Goal: Task Accomplishment & Management: Contribute content

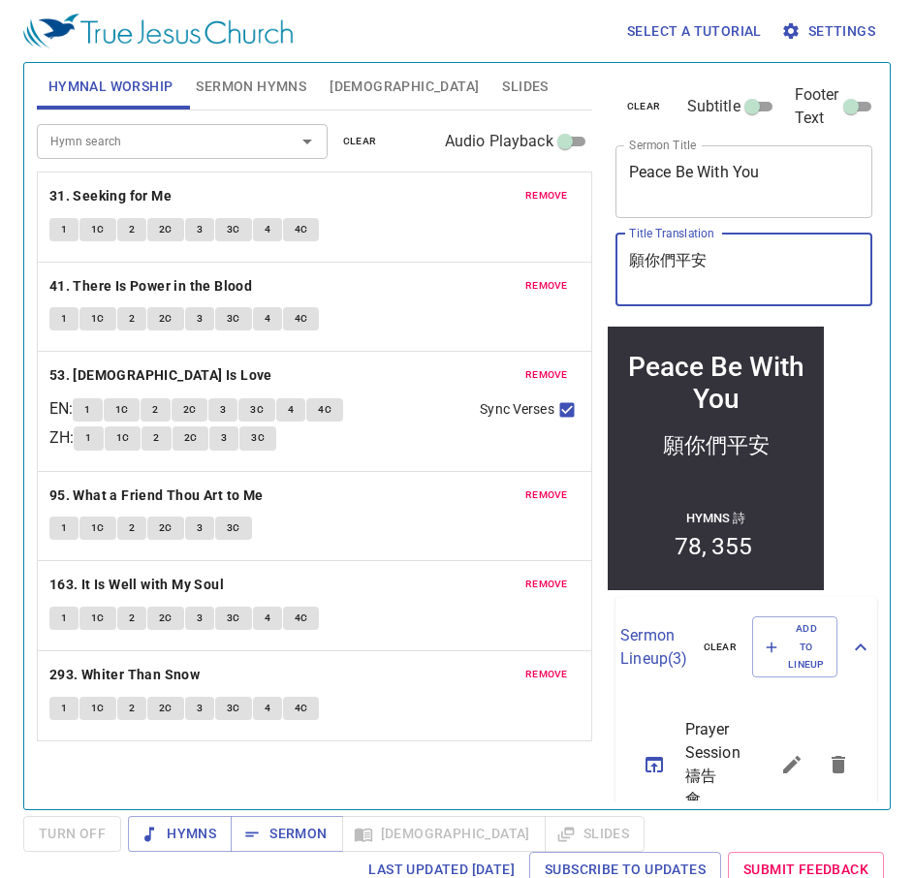
drag, startPoint x: 740, startPoint y: 254, endPoint x: 540, endPoint y: 265, distance: 200.9
click at [540, 265] on div "Hymnal Worship Sermon Hymns Bible Slides Hymn search Hymn search clear Audio Pl…" at bounding box center [457, 428] width 856 height 746
paste textarea "[DEMOGRAPHIC_DATA]"
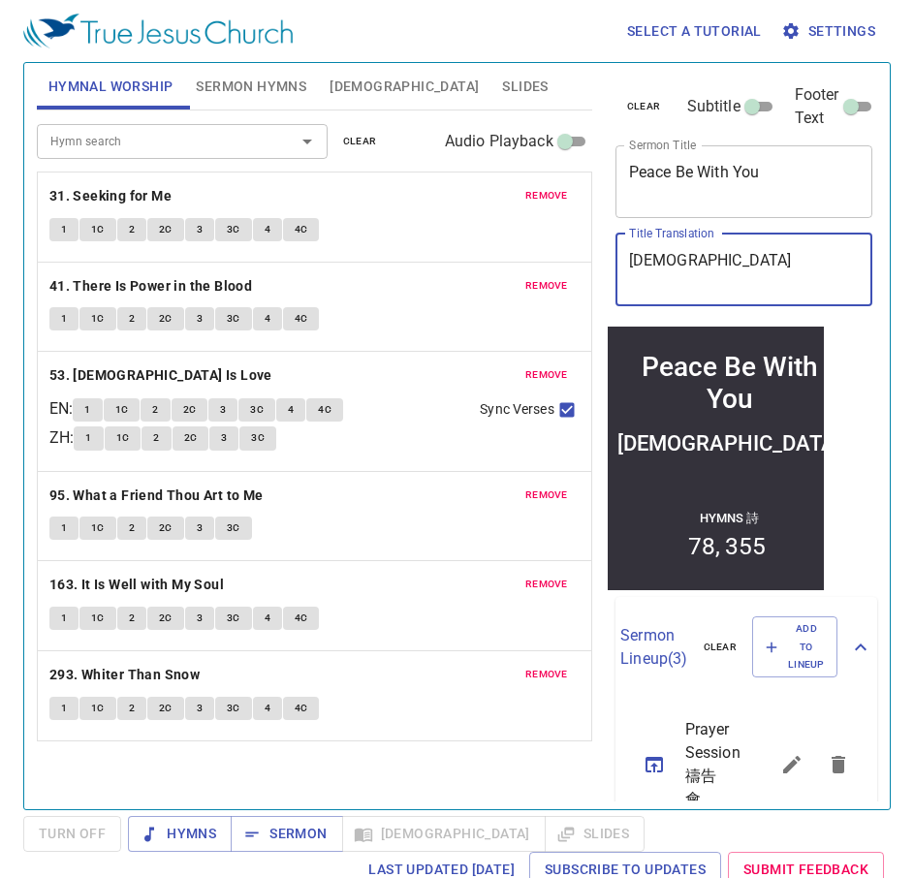
type textarea "[DEMOGRAPHIC_DATA]"
click at [645, 300] on div "聖餐禮 x Title Translation" at bounding box center [744, 270] width 258 height 73
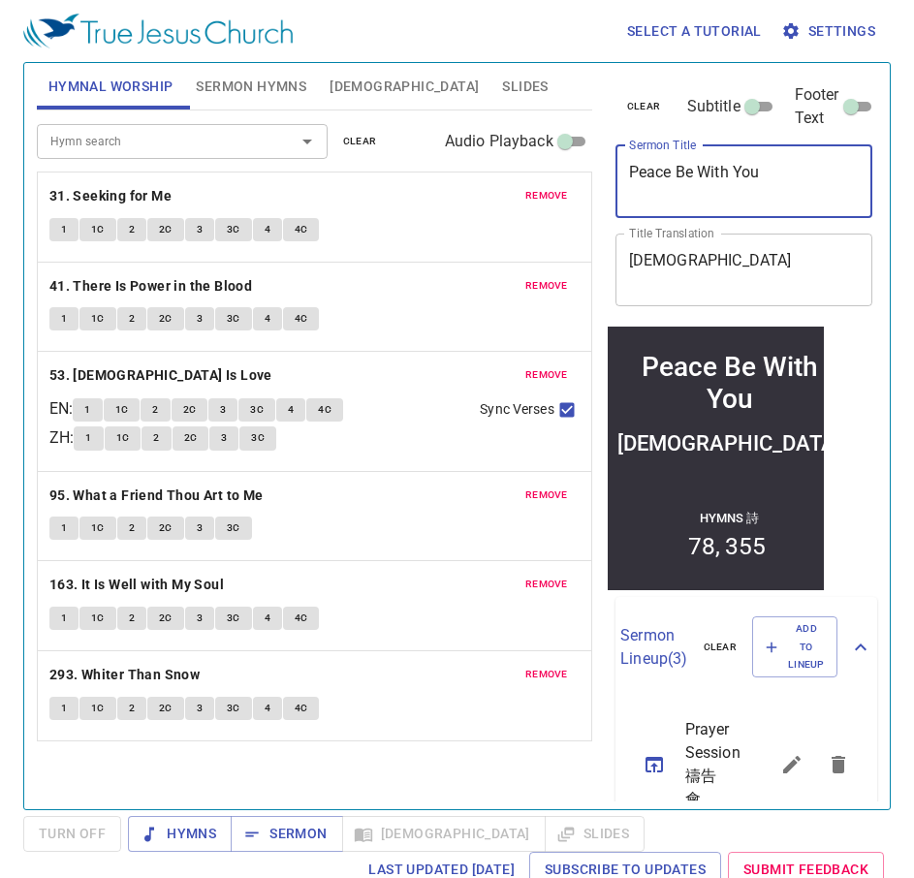
drag, startPoint x: 768, startPoint y: 168, endPoint x: 506, endPoint y: 153, distance: 262.1
click at [506, 153] on div "Hymnal Worship Sermon Hymns Bible Slides Hymn search Hymn search clear Audio Pl…" at bounding box center [457, 428] width 856 height 746
click at [740, 189] on textarea "Sacrament of Holy Communion" at bounding box center [744, 181] width 231 height 37
type textarea "Sacrament of Holy Communion"
click at [592, 77] on div "Hymnal Worship Sermon Hymns Bible Slides Hymn search Hymn search clear Audio Pl…" at bounding box center [314, 428] width 571 height 746
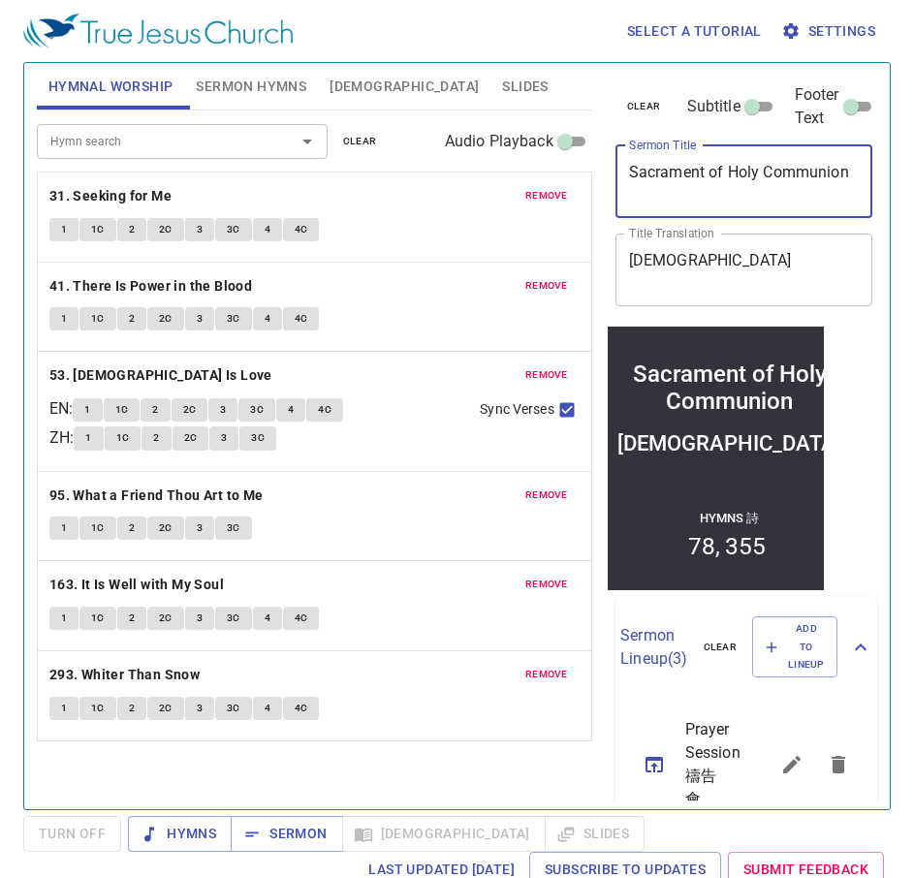
click at [680, 190] on textarea "Sacrament of Holy Communion" at bounding box center [744, 181] width 231 height 37
click at [564, 195] on span "remove" at bounding box center [546, 195] width 43 height 17
click at [564, 277] on span "remove" at bounding box center [546, 285] width 43 height 17
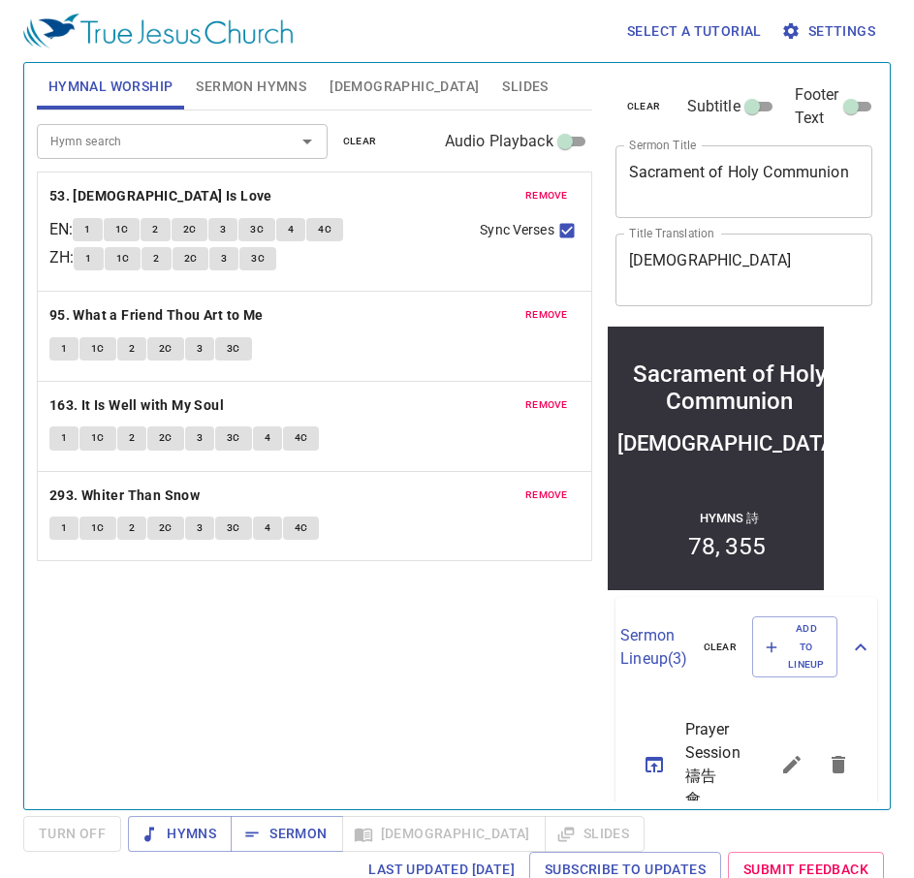
click at [564, 194] on span "remove" at bounding box center [546, 195] width 43 height 17
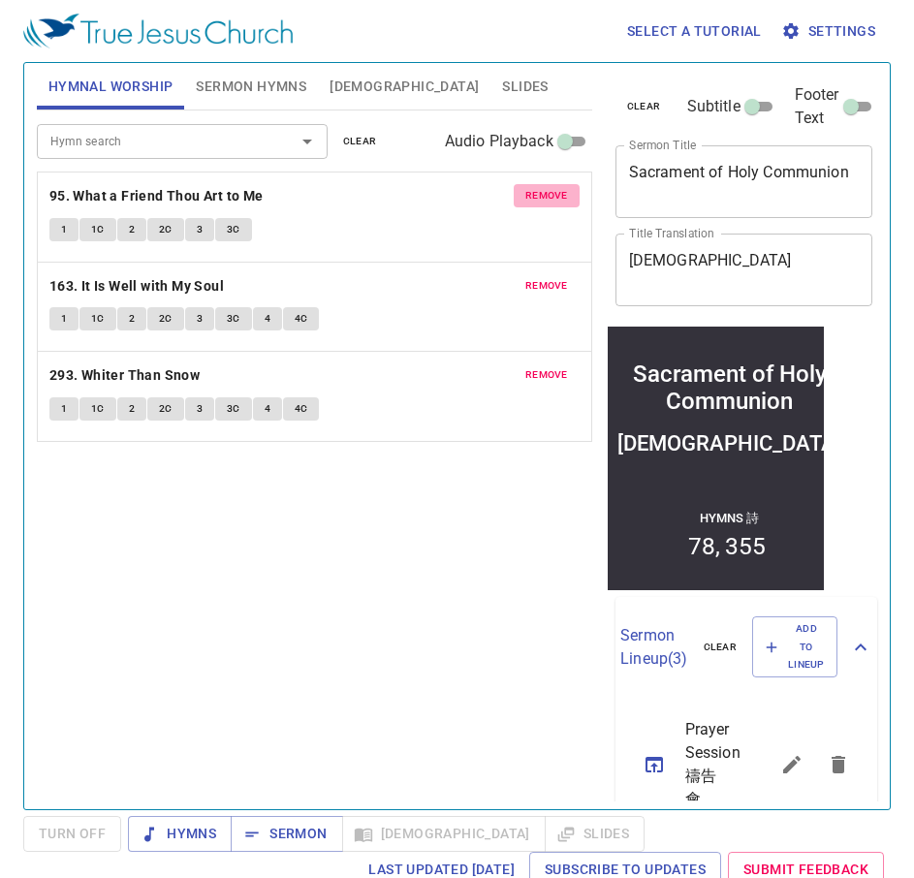
click at [564, 194] on span "remove" at bounding box center [546, 195] width 43 height 17
click at [564, 277] on span "remove" at bounding box center [546, 285] width 43 height 17
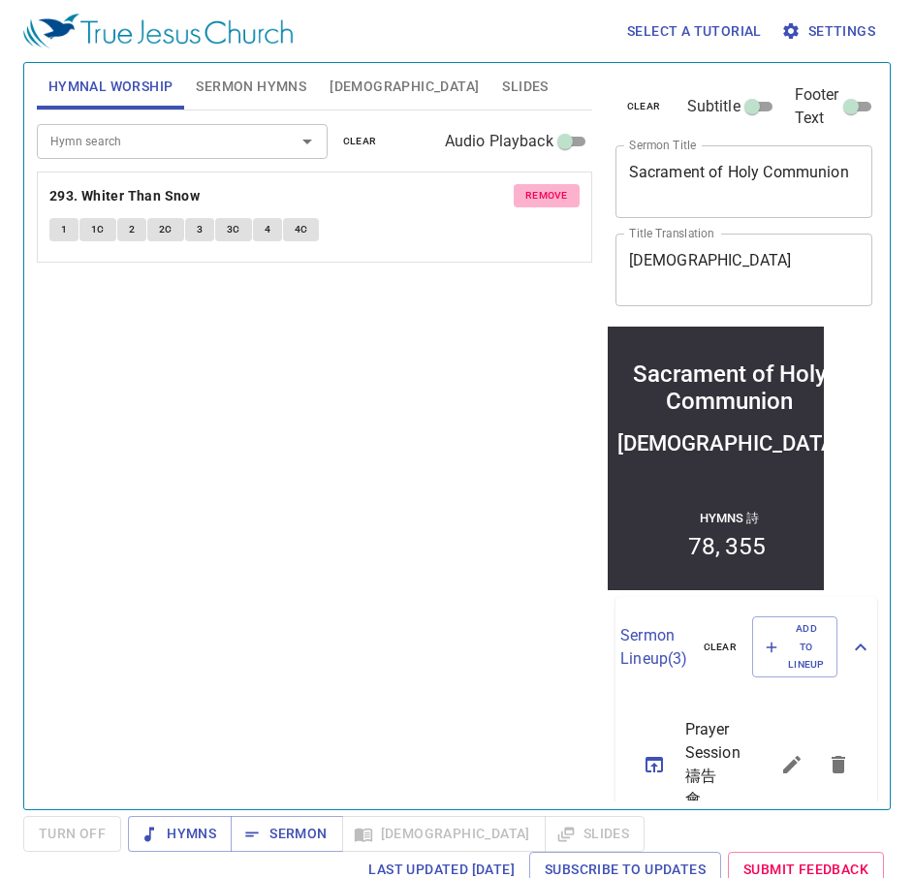
click at [564, 194] on span "remove" at bounding box center [546, 195] width 43 height 17
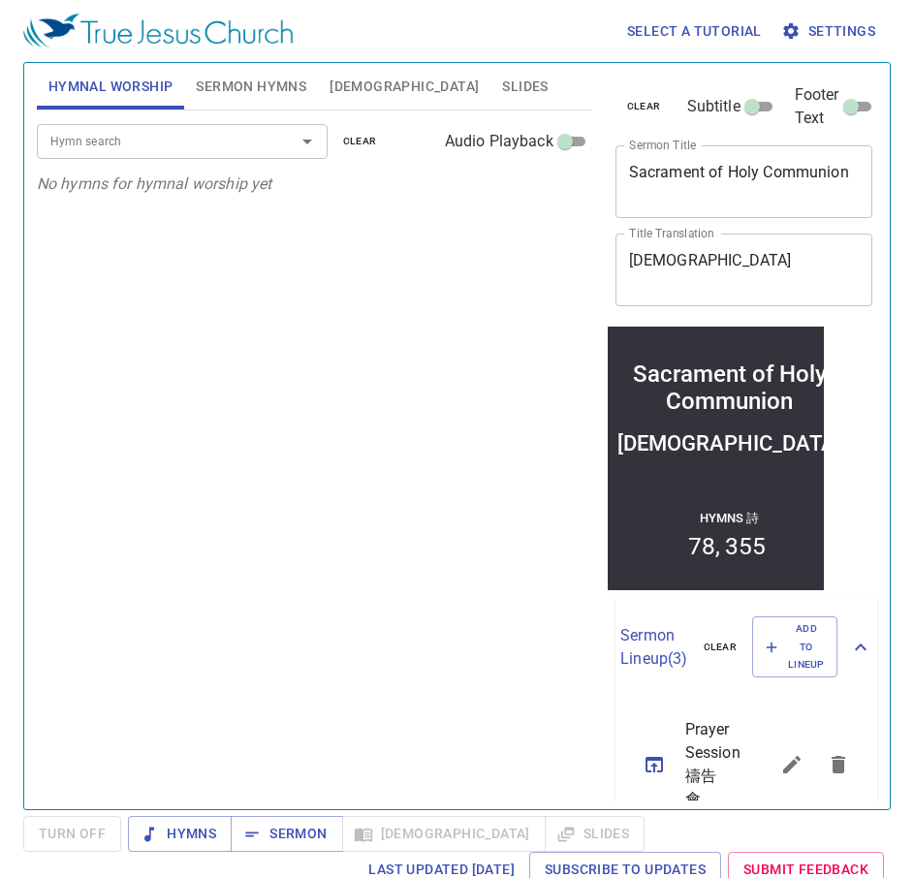
click at [257, 89] on span "Sermon Hymns" at bounding box center [251, 87] width 110 height 24
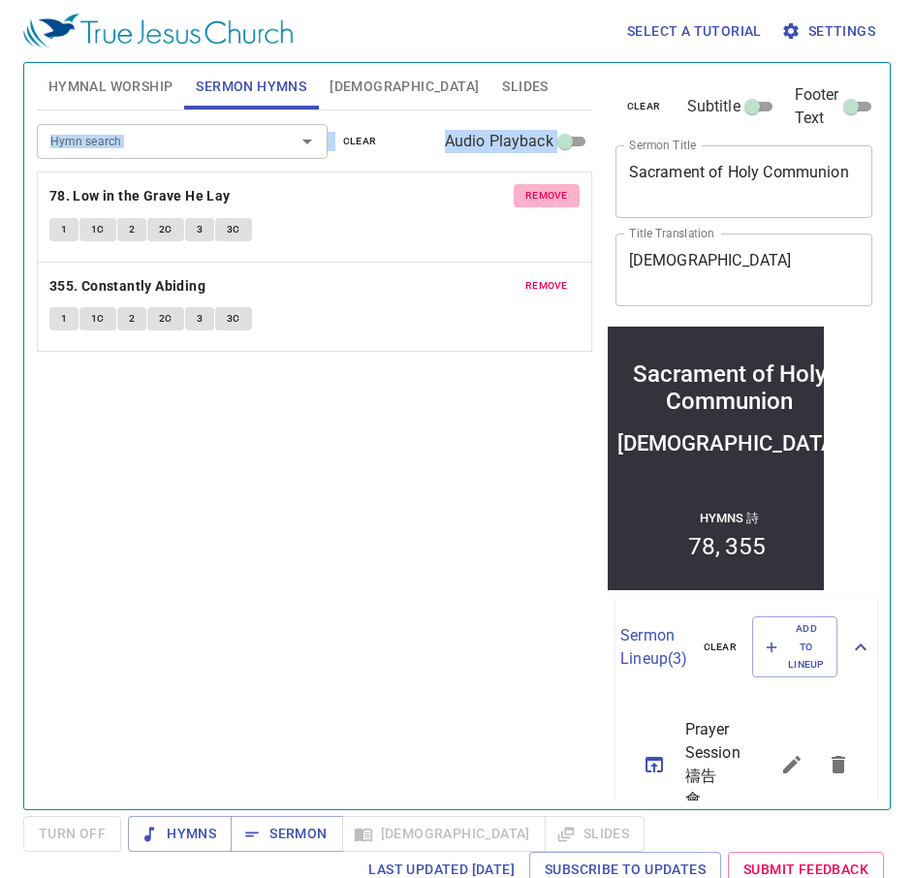
click at [562, 190] on span "remove" at bounding box center [546, 195] width 43 height 17
click at [562, 277] on span "remove" at bounding box center [546, 285] width 43 height 17
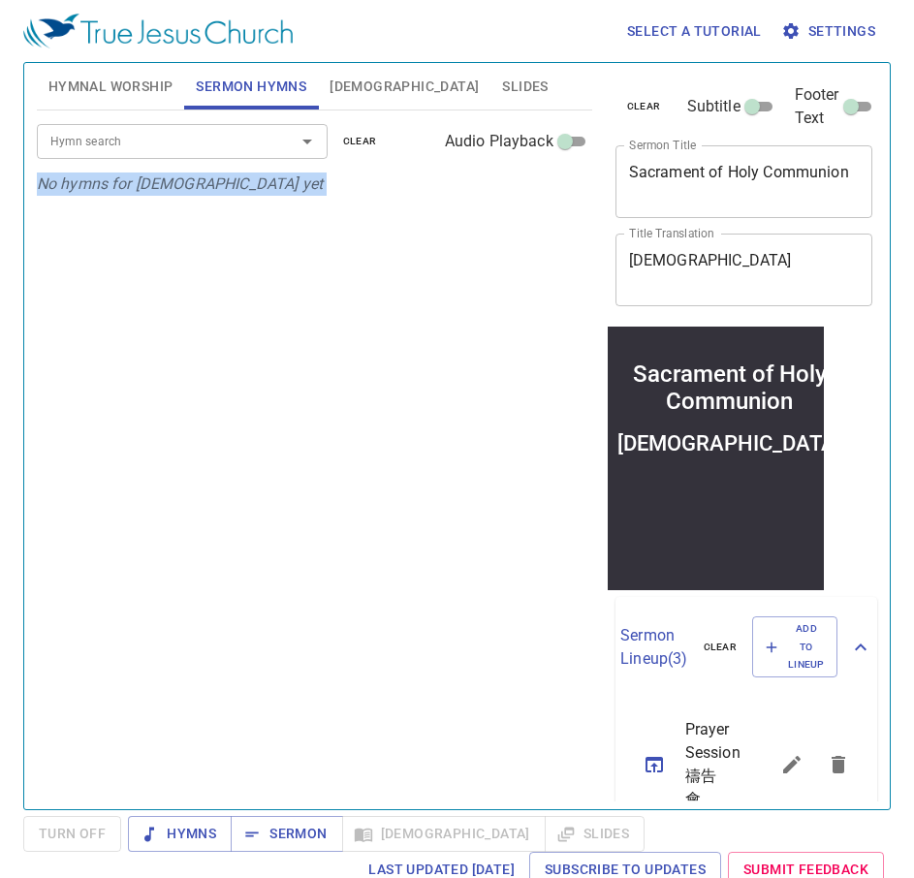
click at [562, 190] on p "No hymns for sermon yet" at bounding box center [314, 184] width 555 height 23
click at [156, 90] on span "Hymnal Worship" at bounding box center [110, 87] width 125 height 24
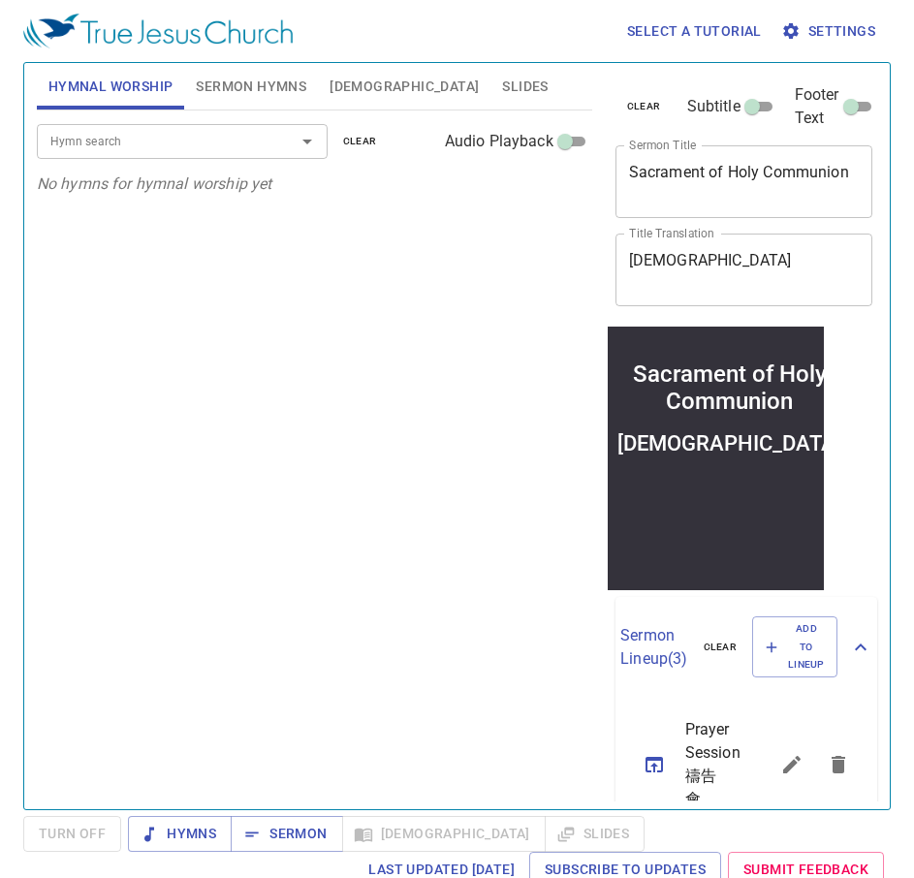
click at [177, 137] on input "Hymn search" at bounding box center [154, 141] width 222 height 22
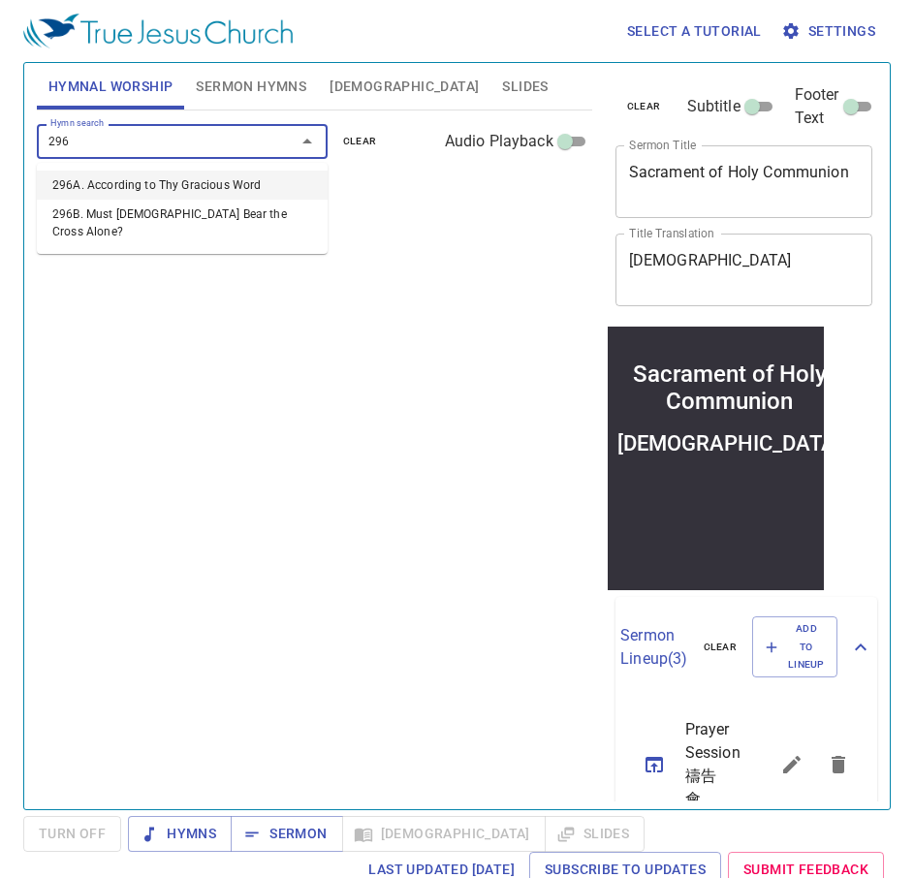
type input "296A"
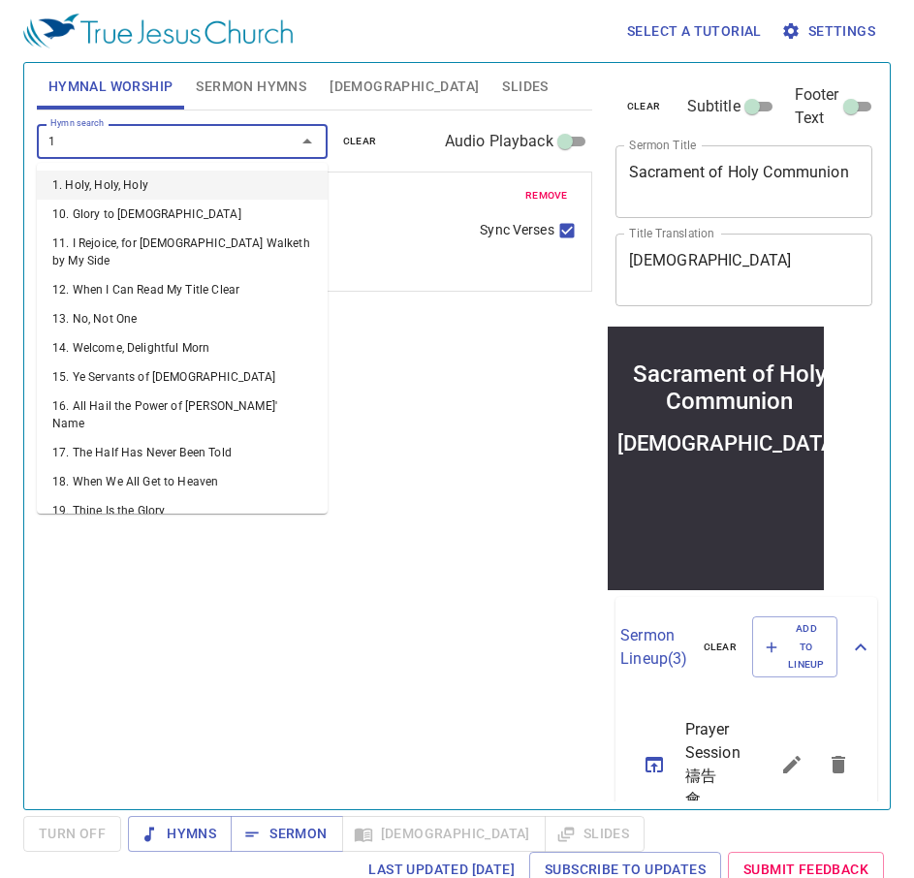
type input "18"
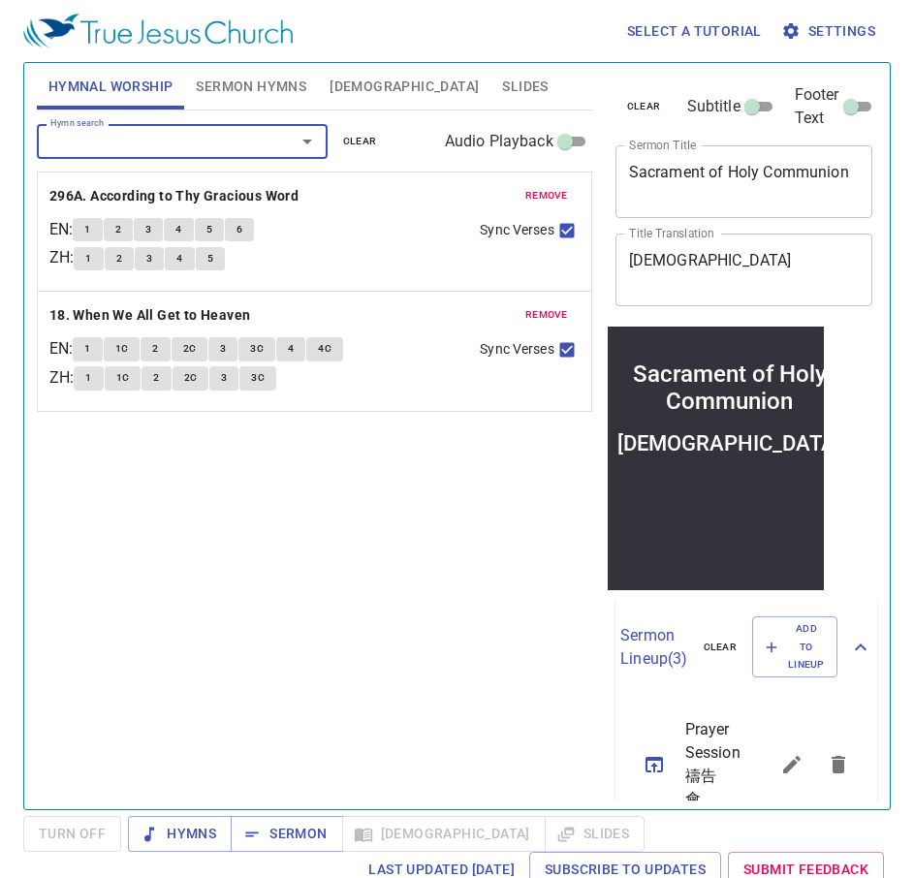
click at [228, 53] on div "Select a tutorial Settings" at bounding box center [453, 31] width 860 height 62
click at [222, 80] on span "Sermon Hymns" at bounding box center [251, 87] width 110 height 24
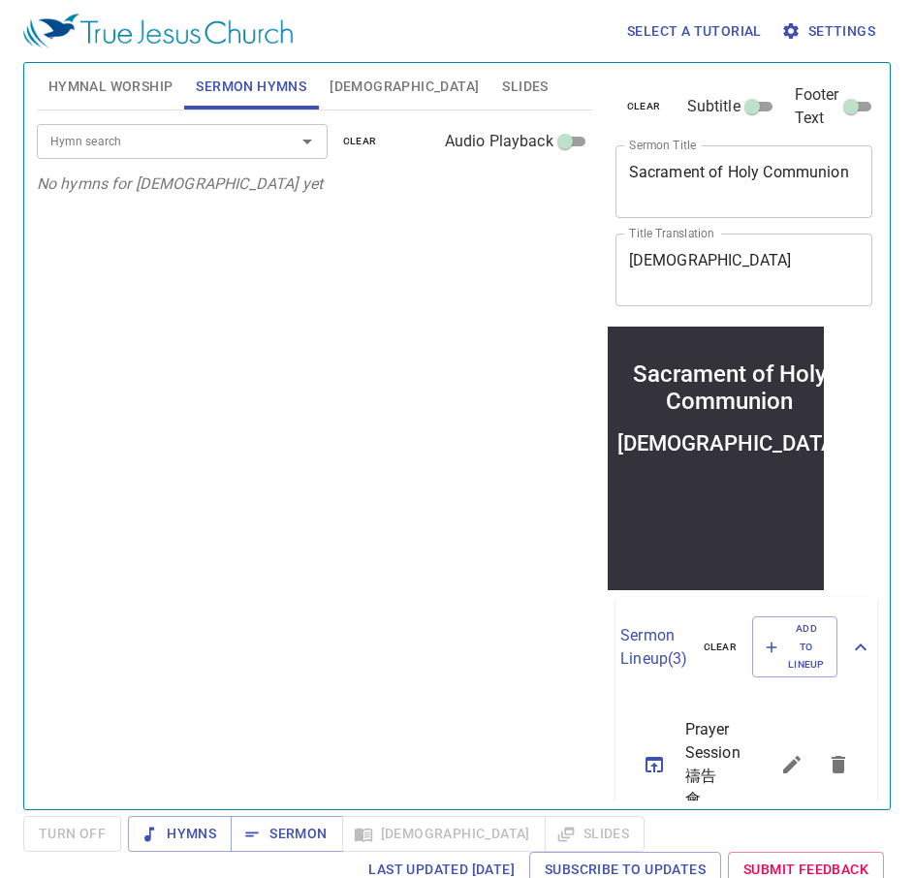
click at [116, 156] on div "Hymn search" at bounding box center [182, 141] width 291 height 34
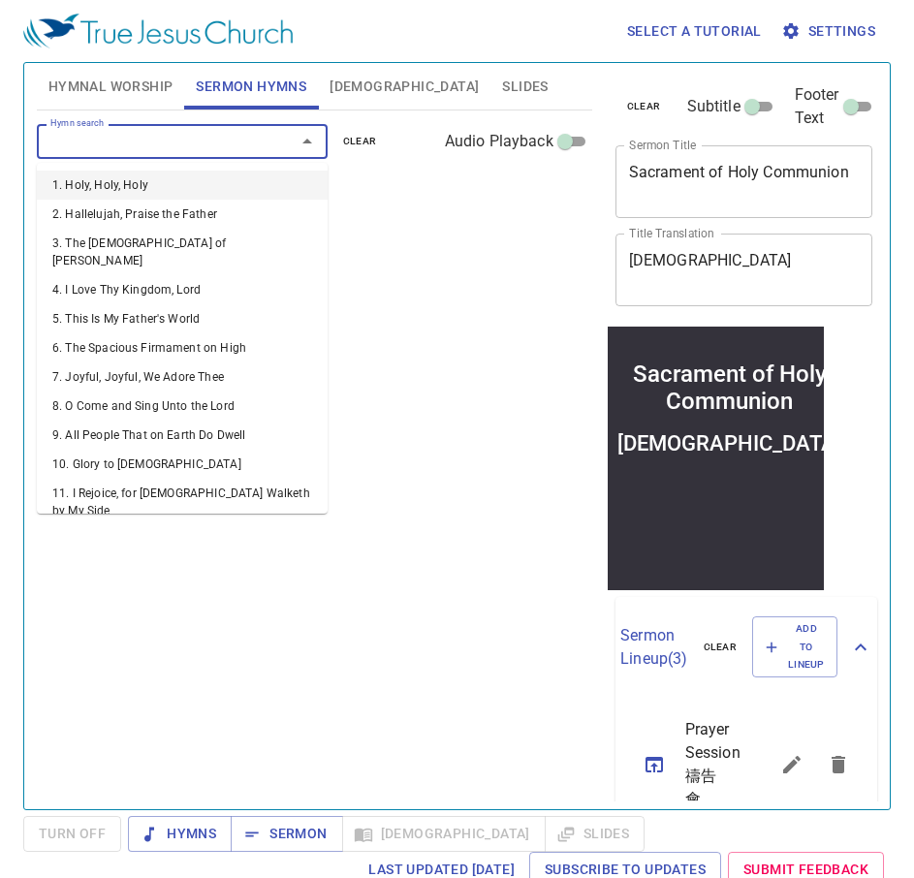
click at [119, 147] on input "Hymn search" at bounding box center [154, 141] width 222 height 22
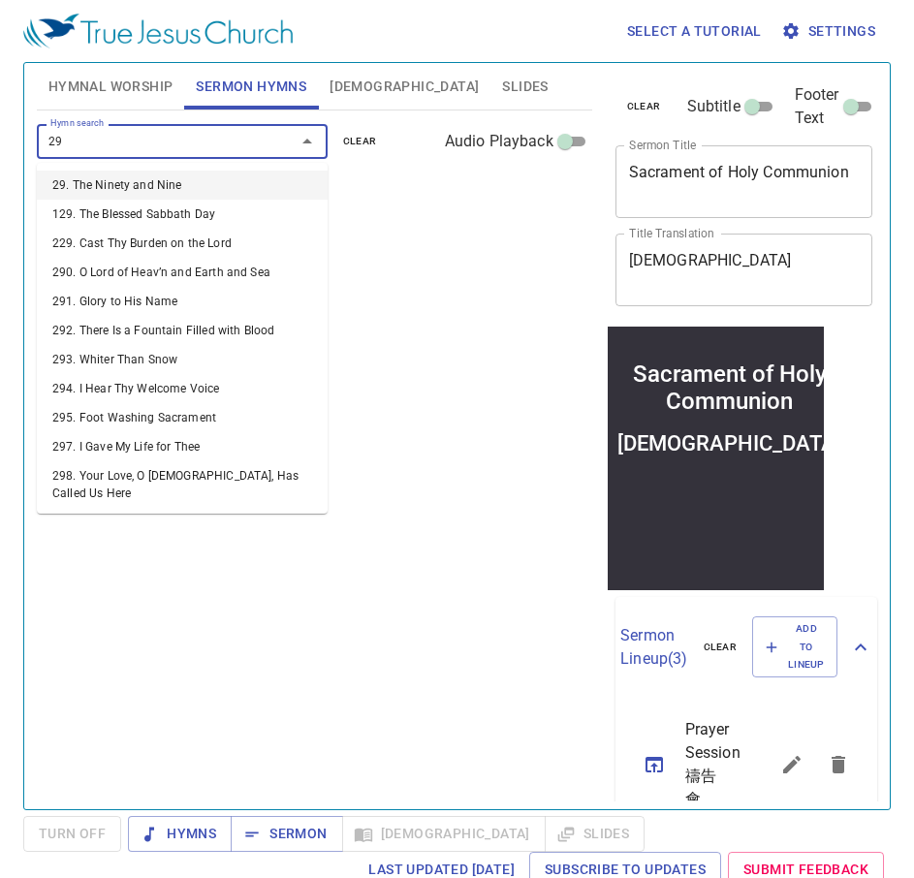
type input "296"
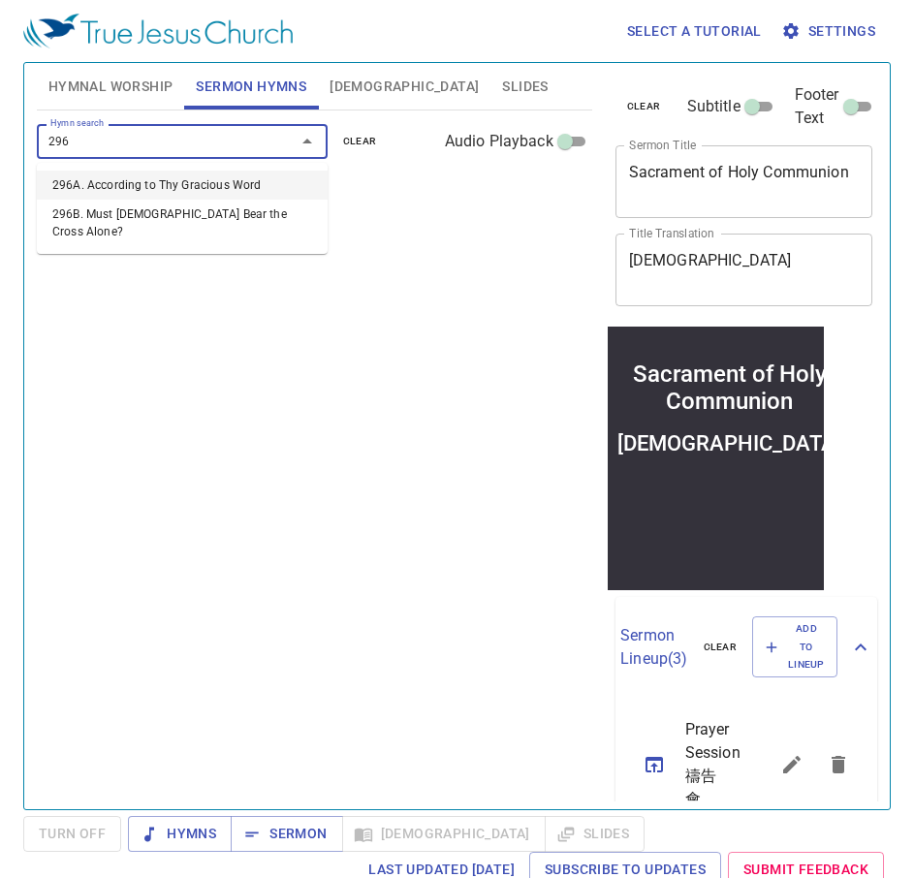
click at [130, 182] on li "296A. According to Thy Gracious Word" at bounding box center [182, 185] width 291 height 29
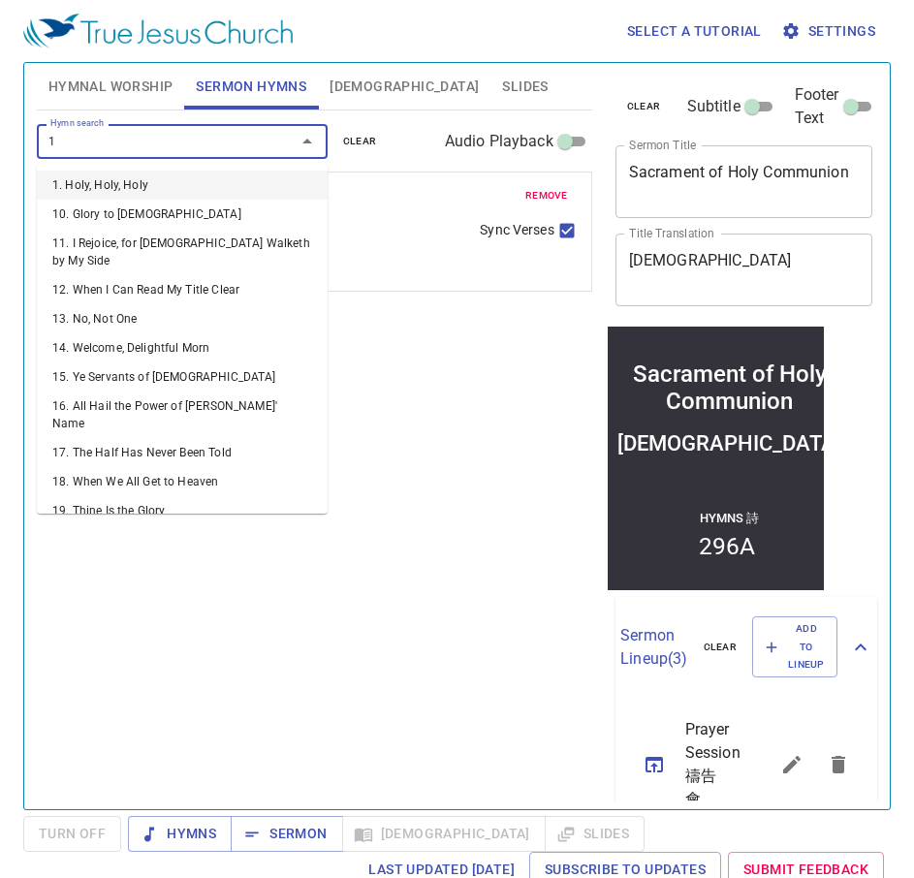
type input "18"
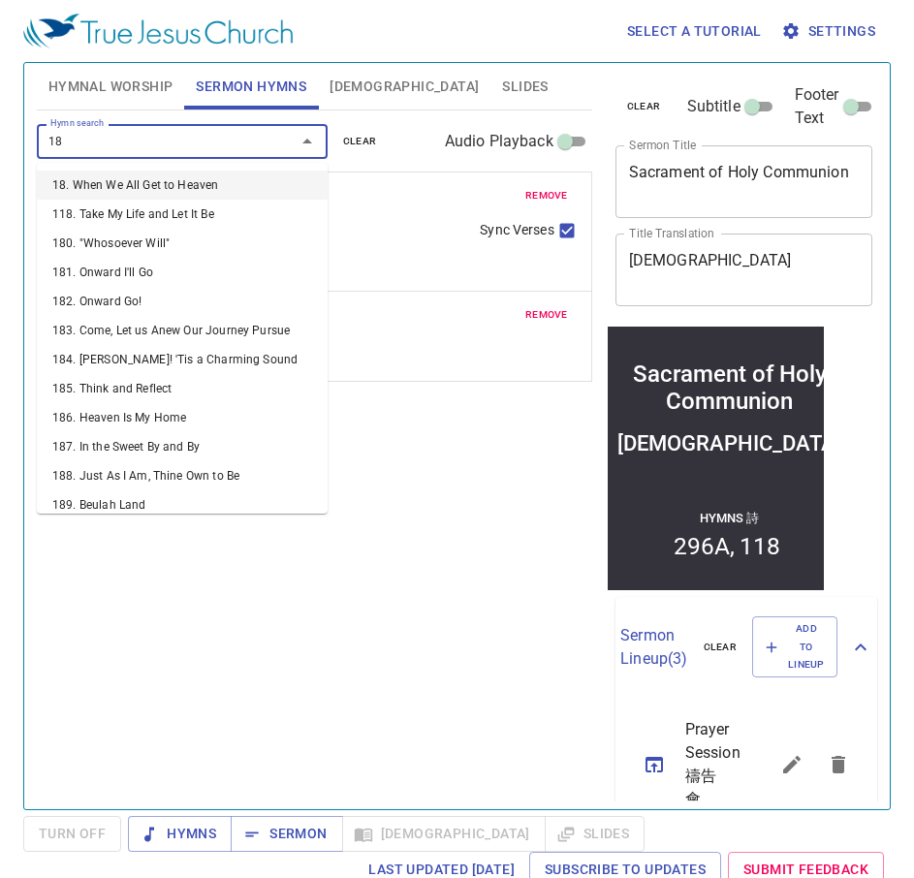
drag, startPoint x: 215, startPoint y: 173, endPoint x: 256, endPoint y: 176, distance: 40.9
click at [215, 169] on ul "18. When We All Get to Heaven 118. Take My Life and Let It Be 180. "Whosoever W…" at bounding box center [182, 338] width 291 height 351
click at [213, 194] on li "18. When We All Get to Heaven" at bounding box center [182, 185] width 291 height 29
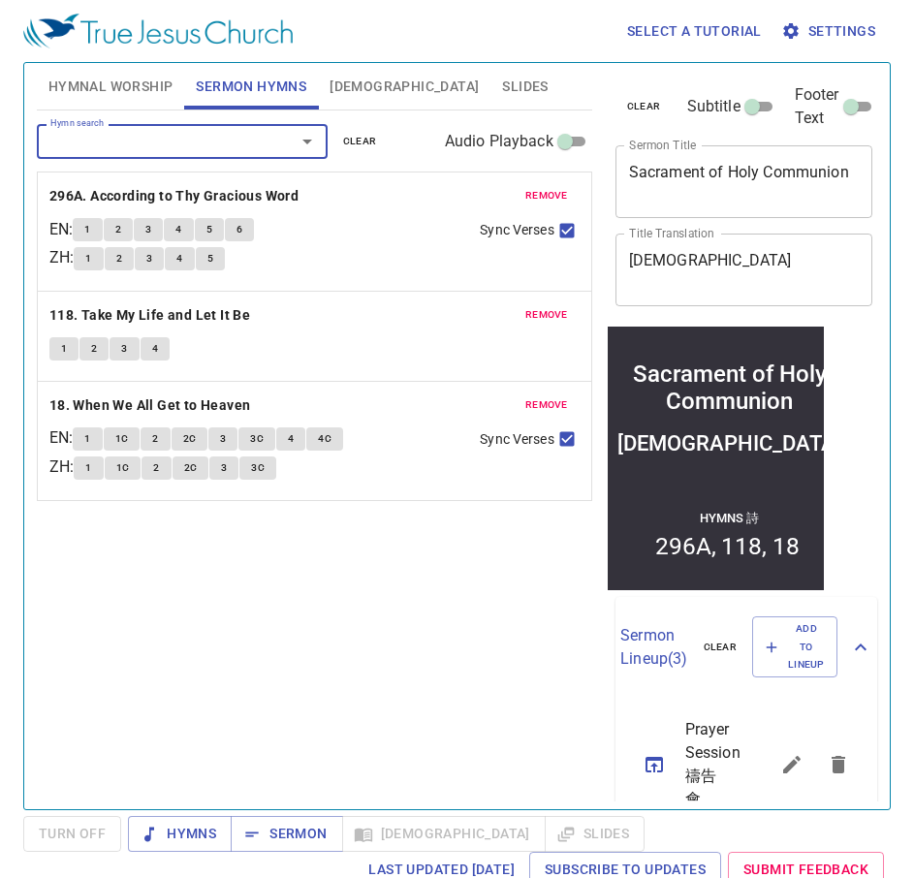
click at [525, 314] on span "remove" at bounding box center [546, 314] width 43 height 17
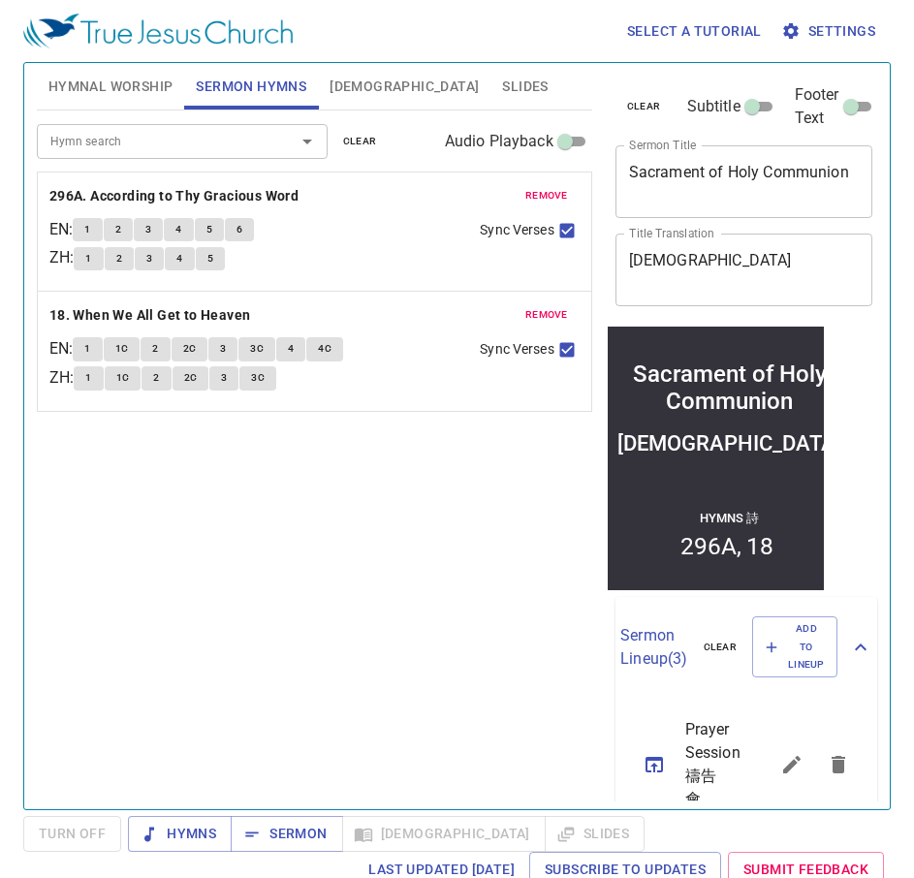
click at [99, 85] on span "Hymnal Worship" at bounding box center [110, 87] width 125 height 24
click at [535, 200] on span "remove" at bounding box center [546, 195] width 43 height 17
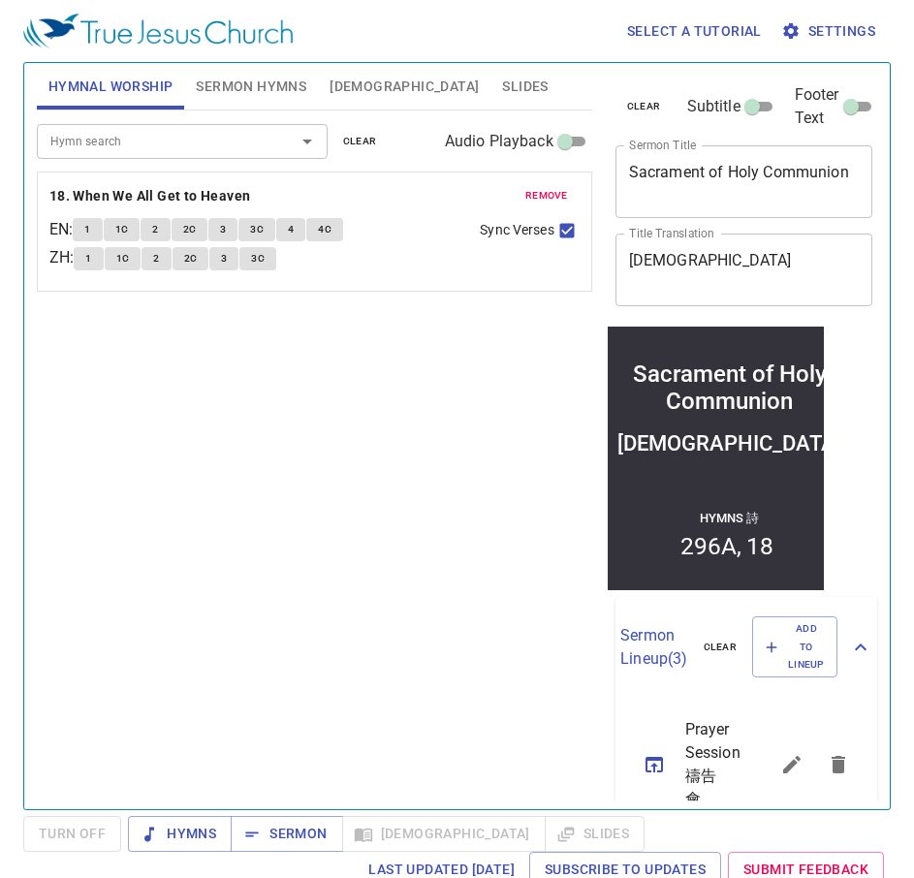
click at [535, 200] on span "remove" at bounding box center [546, 195] width 43 height 17
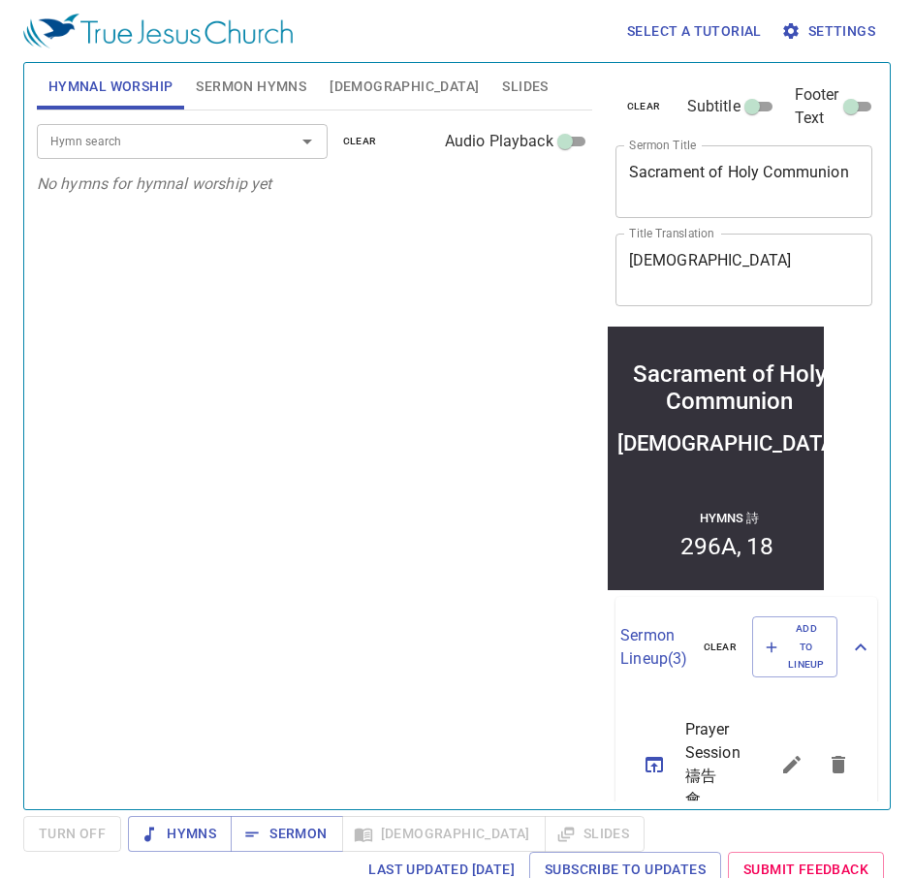
click at [136, 119] on div "Hymn search Hymn search clear Audio Playback" at bounding box center [314, 141] width 555 height 62
click at [123, 145] on input "Hymn search" at bounding box center [154, 141] width 222 height 22
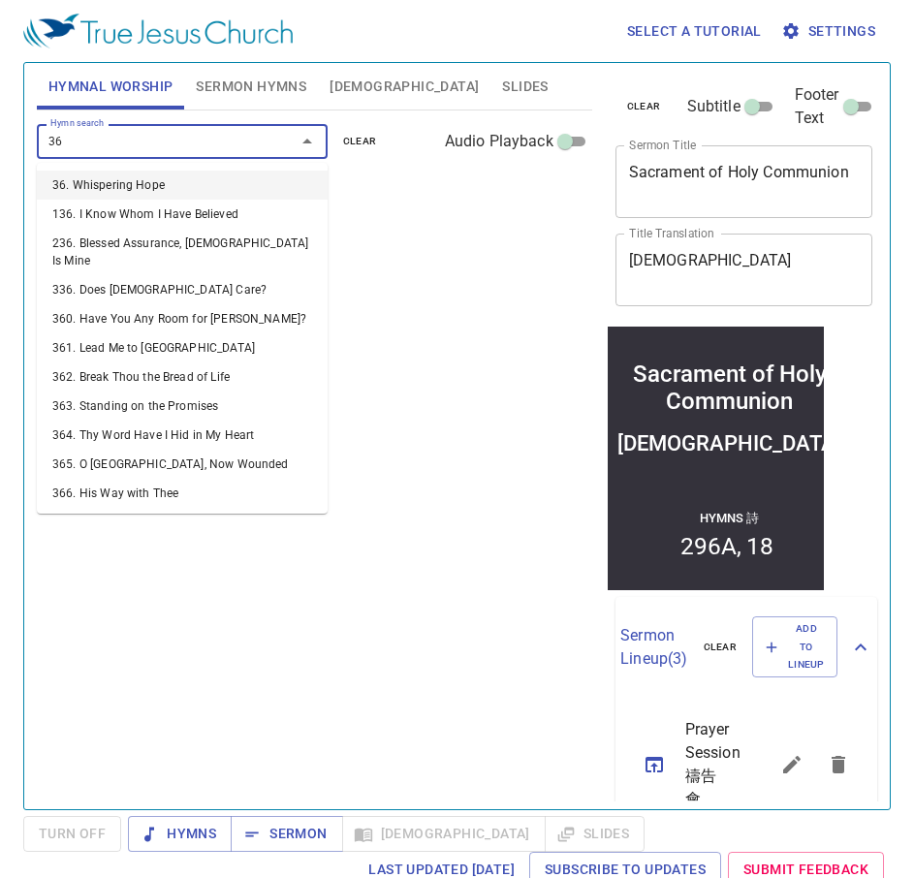
type input "361"
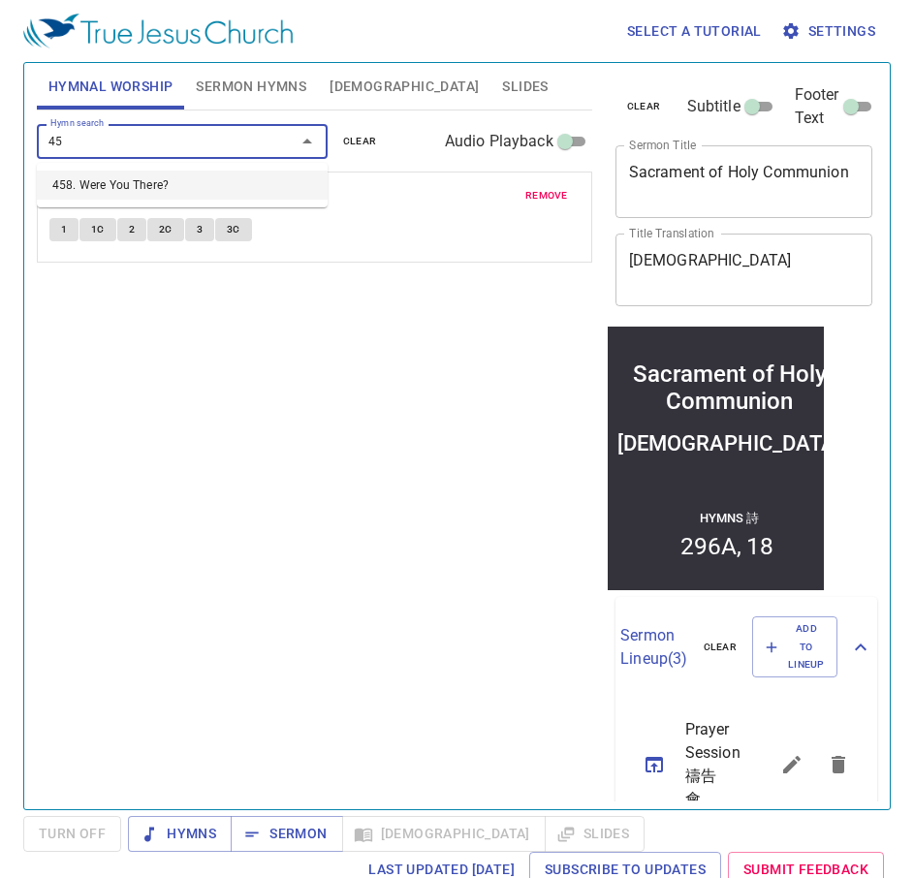
type input "458"
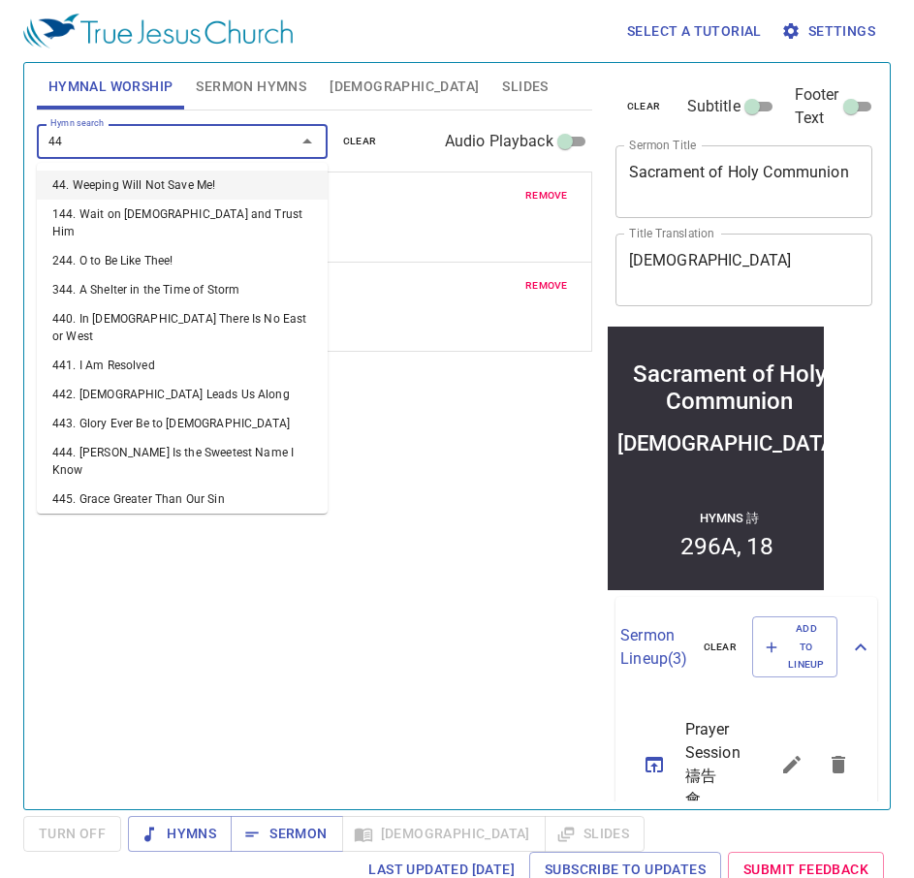
type input "449"
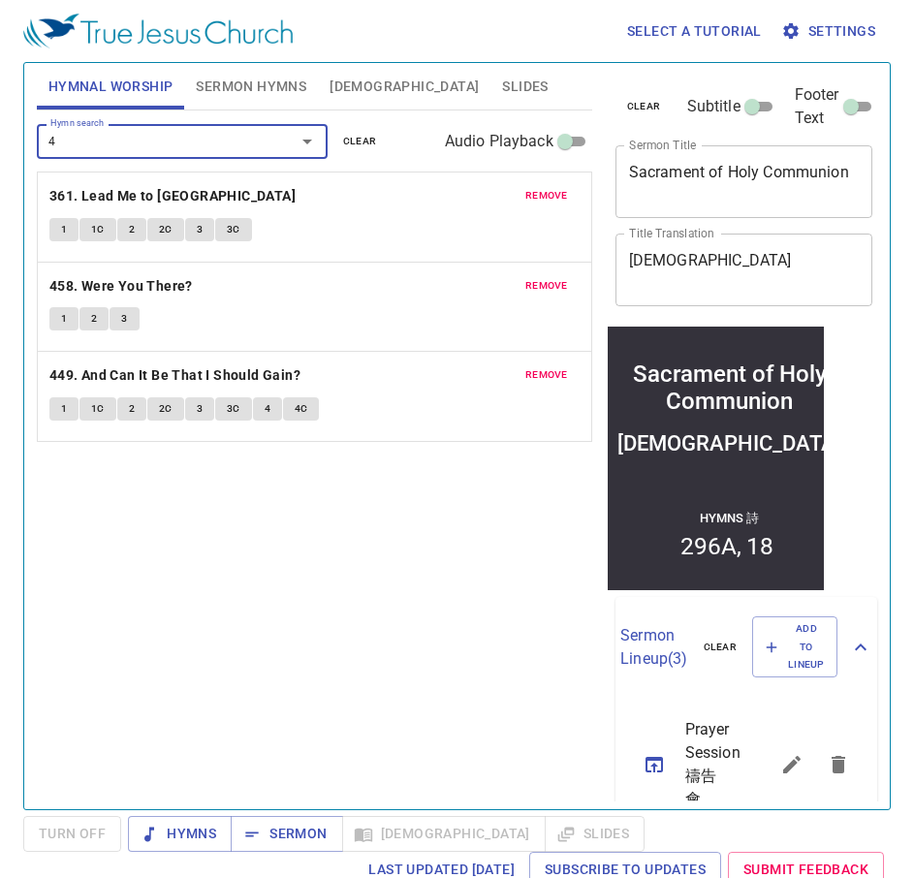
type input "41"
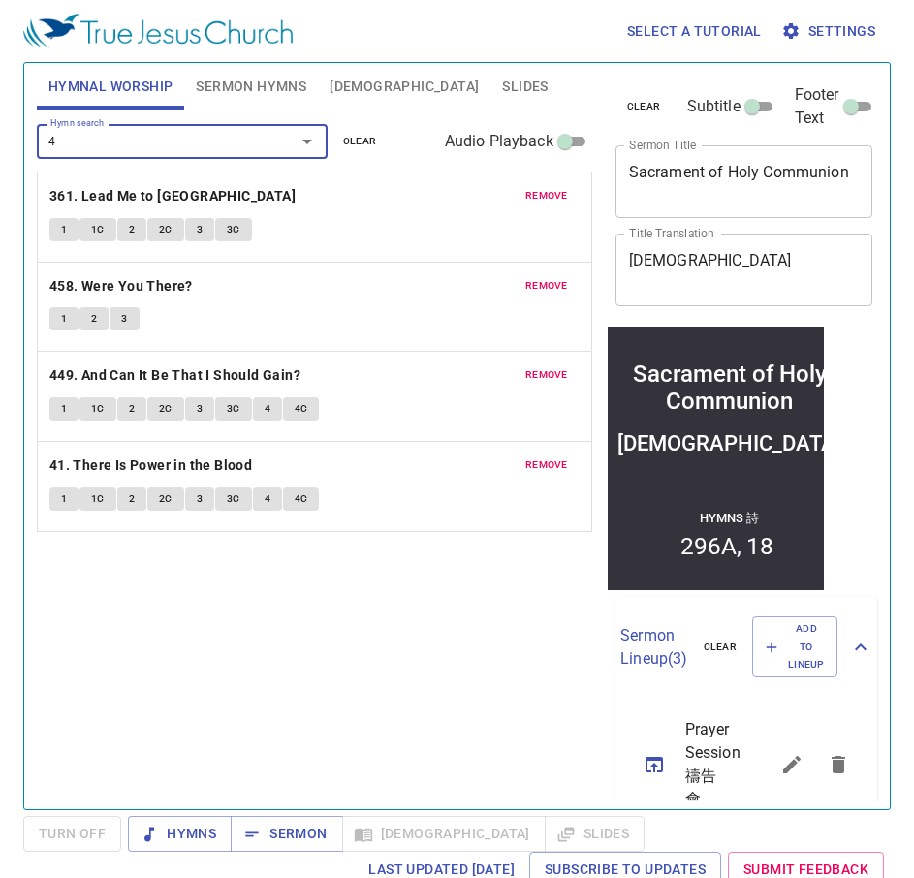
type input "43"
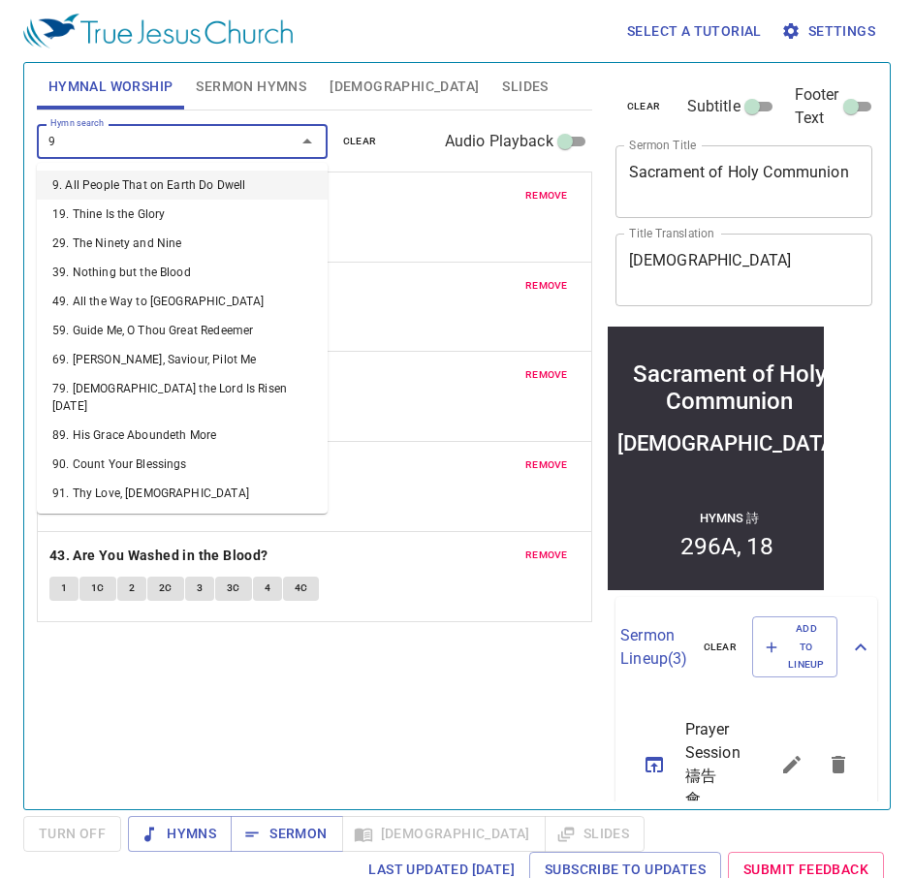
type input "96"
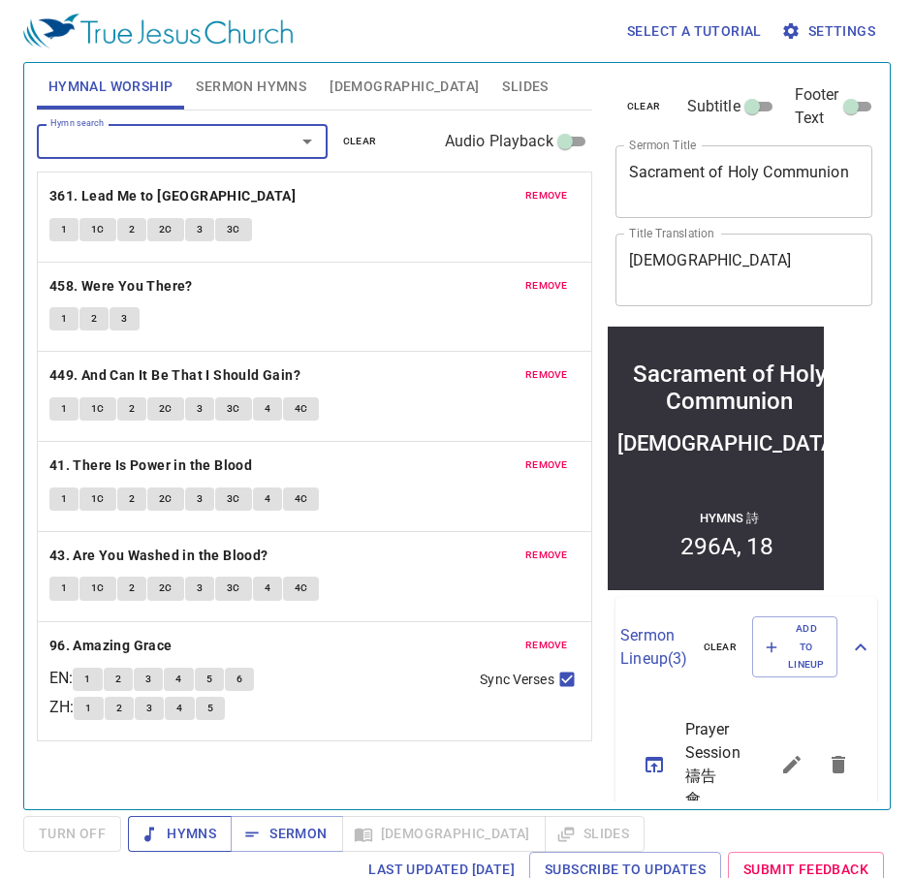
click at [175, 832] on span "Hymns" at bounding box center [179, 834] width 73 height 24
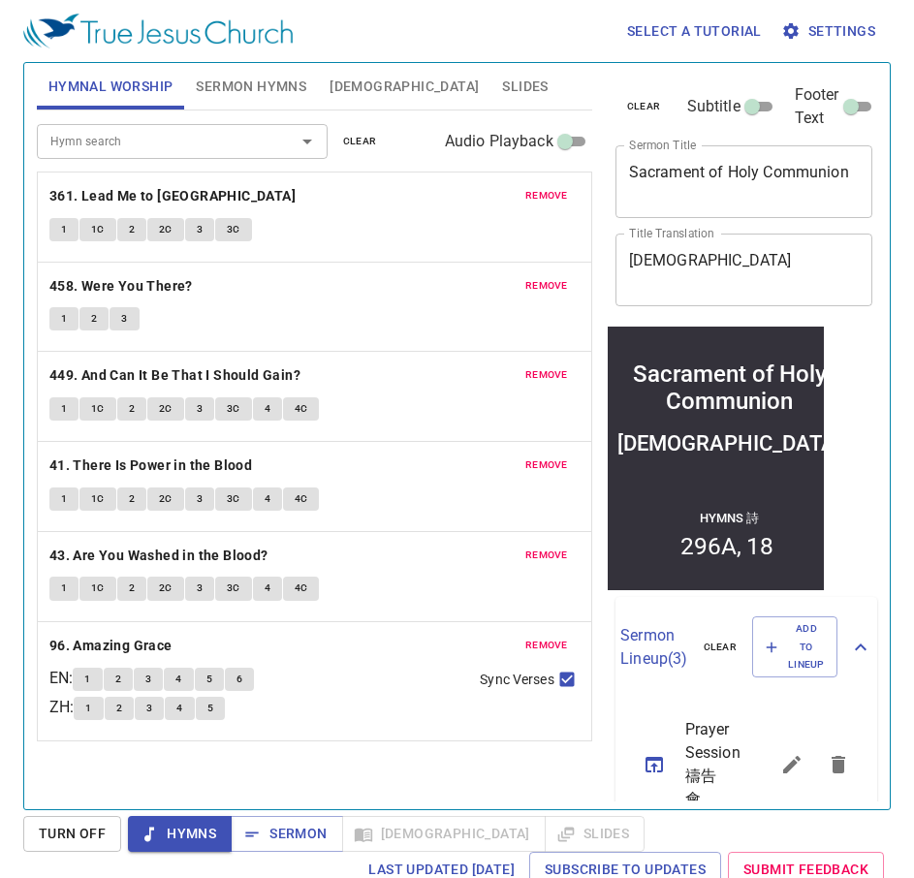
click at [687, 185] on textarea "Sacrament of Holy Communion" at bounding box center [744, 181] width 231 height 37
click at [754, 193] on textarea "Sacrament of Holy Communion" at bounding box center [744, 181] width 231 height 37
drag, startPoint x: 735, startPoint y: 153, endPoint x: 733, endPoint y: 164, distance: 10.8
click at [734, 153] on div "Sacrament of Holy Communion x Sermon Title" at bounding box center [744, 181] width 258 height 73
drag, startPoint x: 713, startPoint y: 191, endPoint x: 626, endPoint y: 158, distance: 93.2
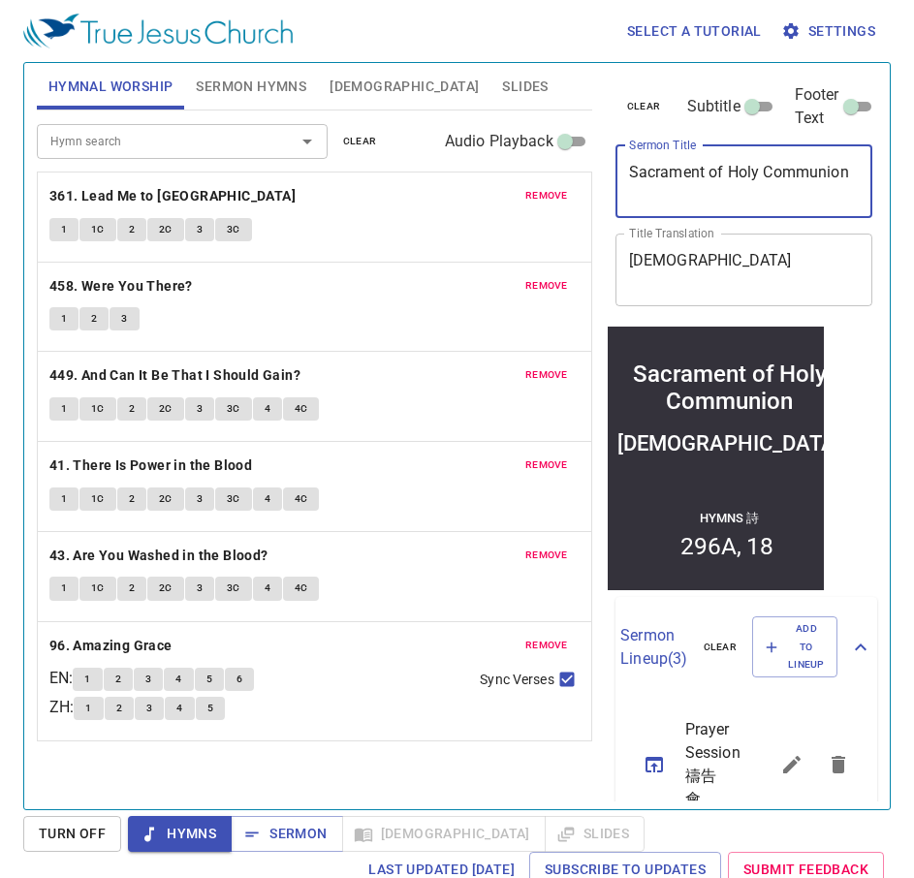
click at [626, 158] on div "Sacrament of Holy Communion x Sermon Title" at bounding box center [744, 181] width 258 height 73
click at [659, 278] on textarea "[DEMOGRAPHIC_DATA]" at bounding box center [744, 269] width 231 height 37
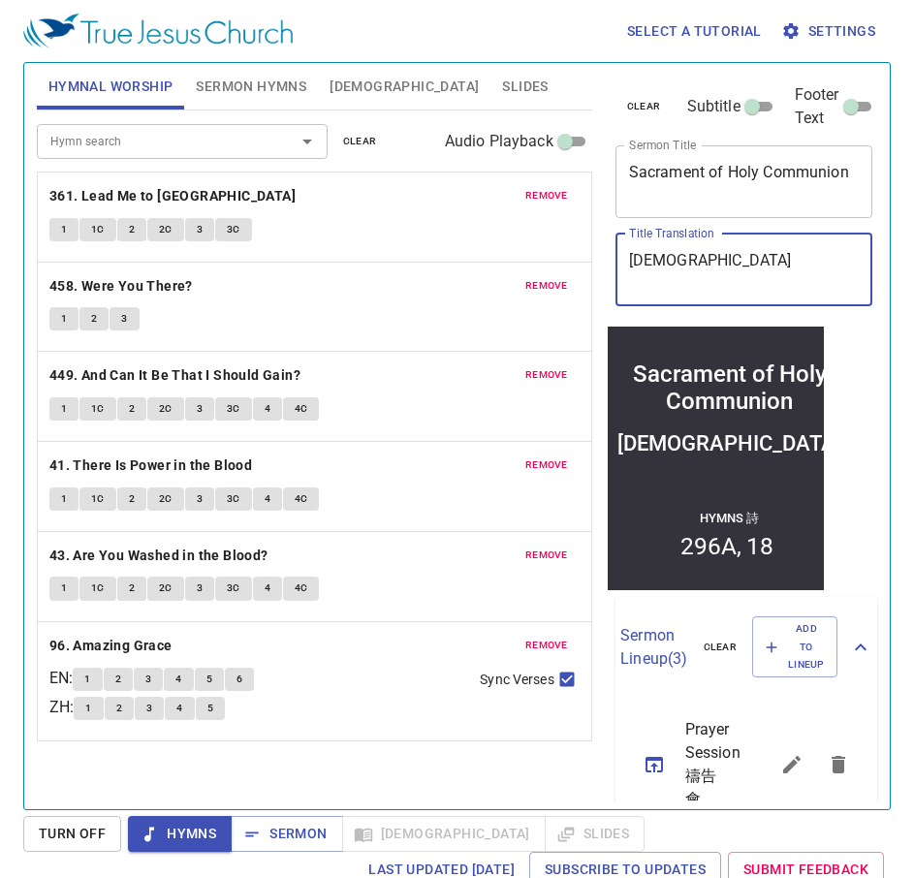
click at [671, 270] on textarea "禮聖餐" at bounding box center [744, 269] width 231 height 37
type textarea "[DEMOGRAPHIC_DATA]"
click at [691, 267] on textarea "[DEMOGRAPHIC_DATA]" at bounding box center [744, 269] width 231 height 37
click at [672, 313] on div "clear Subtitle Footer Text Sermon Title Sacrament of Holy Communion x Sermon Ti…" at bounding box center [742, 195] width 269 height 264
click at [295, 75] on span "Sermon Hymns" at bounding box center [251, 87] width 110 height 24
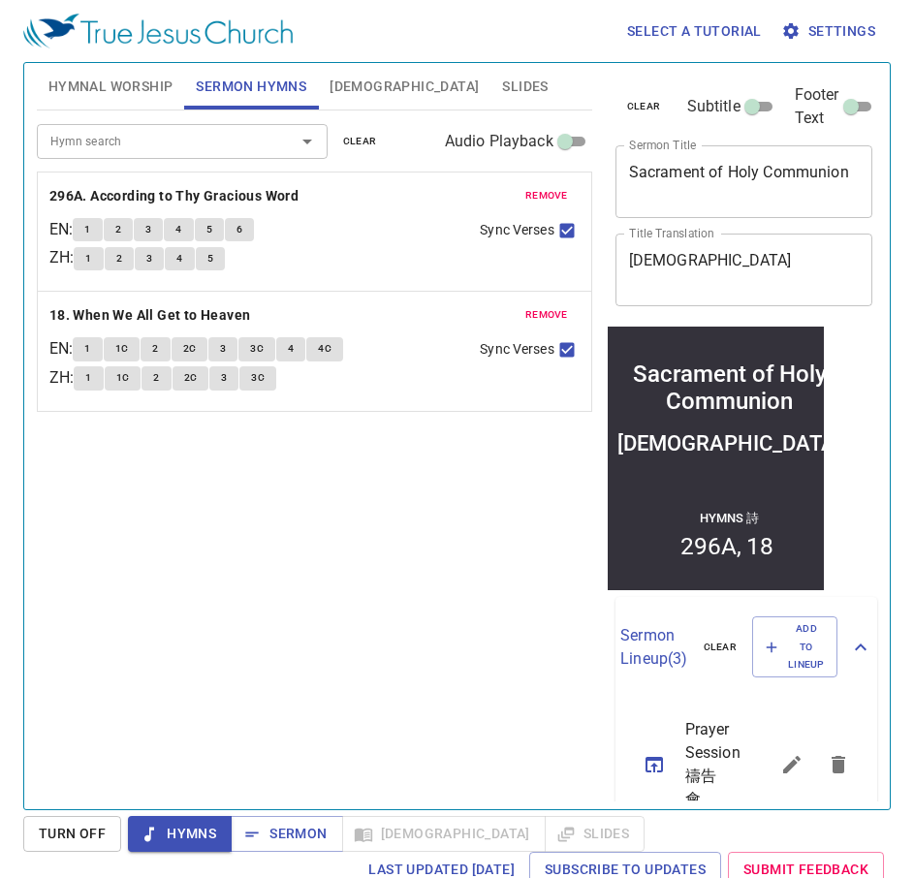
click at [101, 88] on span "Hymnal Worship" at bounding box center [110, 87] width 125 height 24
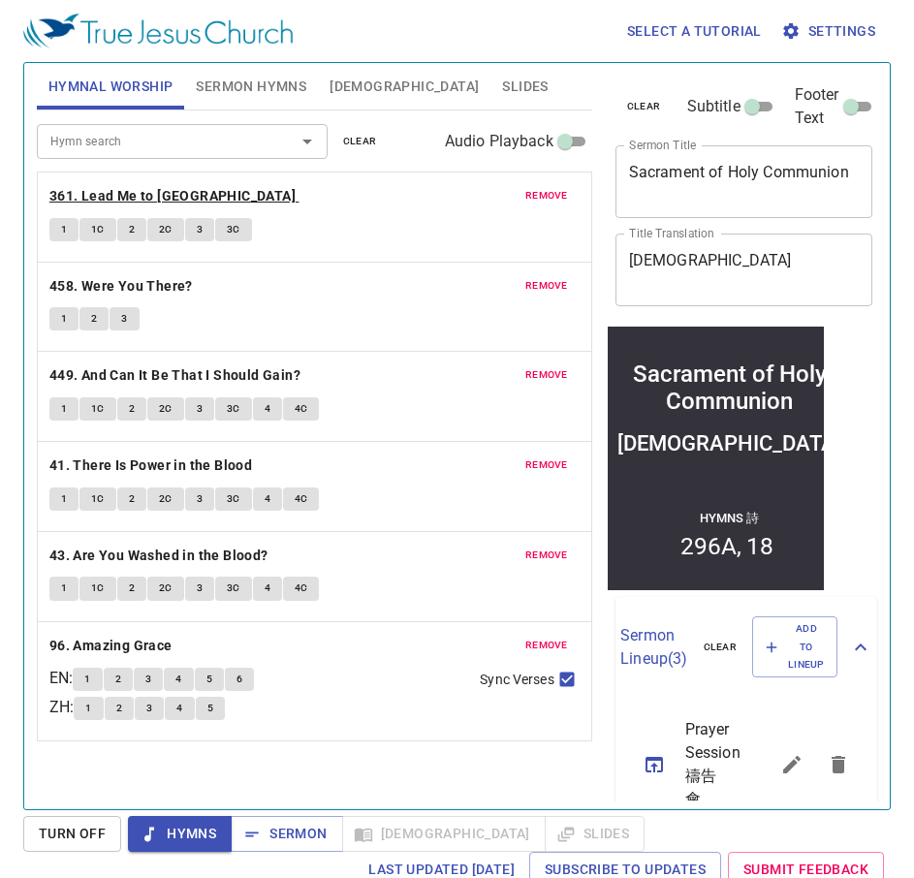
click at [95, 204] on b "361. Lead Me to [GEOGRAPHIC_DATA]" at bounding box center [172, 196] width 246 height 24
click at [61, 227] on span "1" at bounding box center [64, 229] width 6 height 17
click at [395, 230] on div "1 1C 2 2C 3 3C" at bounding box center [314, 232] width 530 height 28
click at [395, 227] on div "1 1C 2 2C 3 3C" at bounding box center [314, 232] width 530 height 28
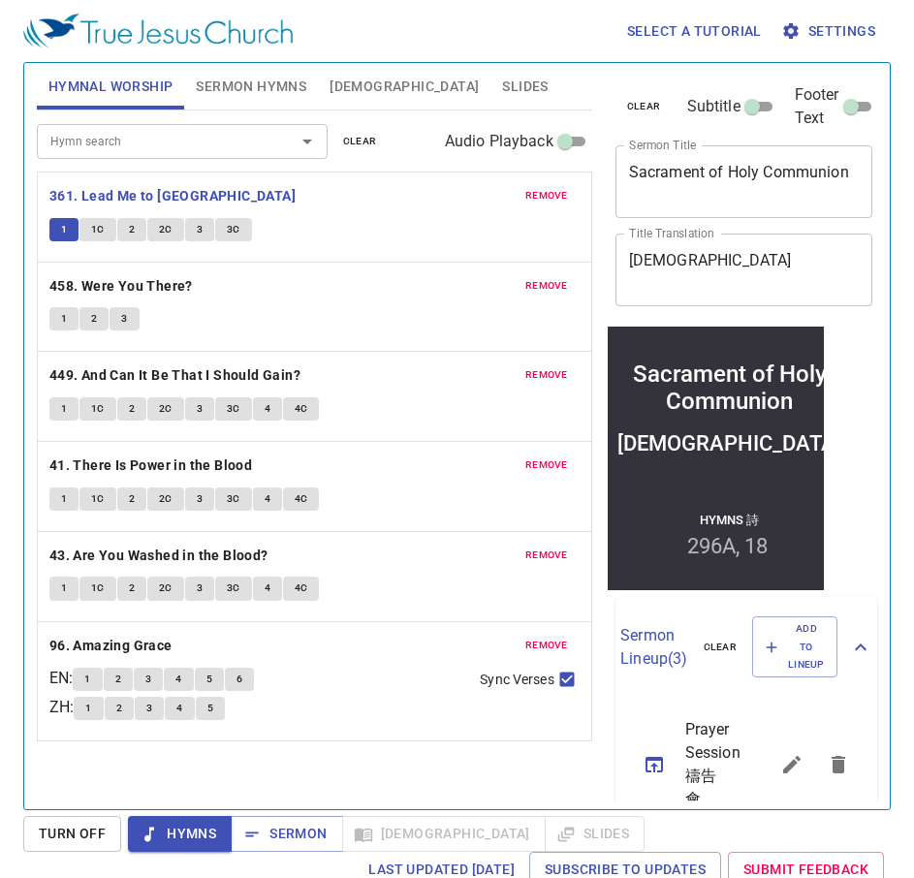
click at [395, 227] on div "1 1C 2 2C 3 3C" at bounding box center [314, 232] width 530 height 28
click at [399, 242] on div "1 1C 2 2C 3 3C" at bounding box center [314, 232] width 530 height 28
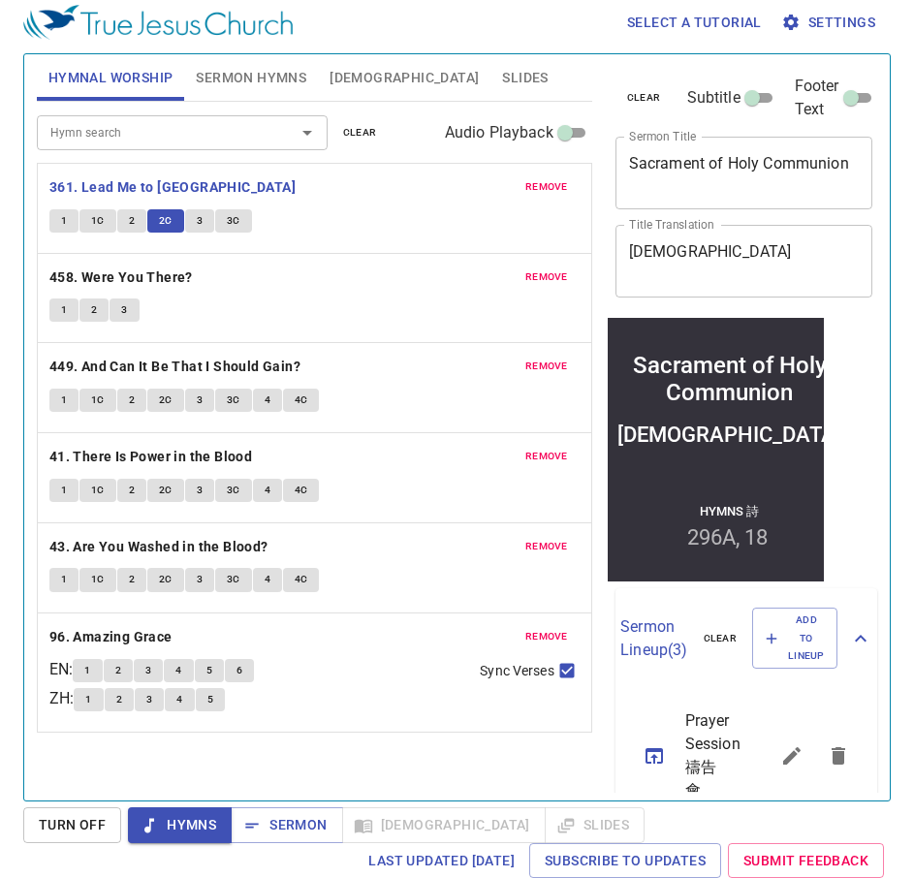
scroll to position [9, 0]
click at [260, 289] on p "458. Were You There?" at bounding box center [314, 278] width 530 height 24
click at [85, 329] on div "remove 458. Were You There? 1 2 3" at bounding box center [314, 298] width 553 height 89
click at [95, 314] on span "2" at bounding box center [94, 309] width 6 height 17
click at [340, 302] on div "1 2 3" at bounding box center [314, 313] width 530 height 28
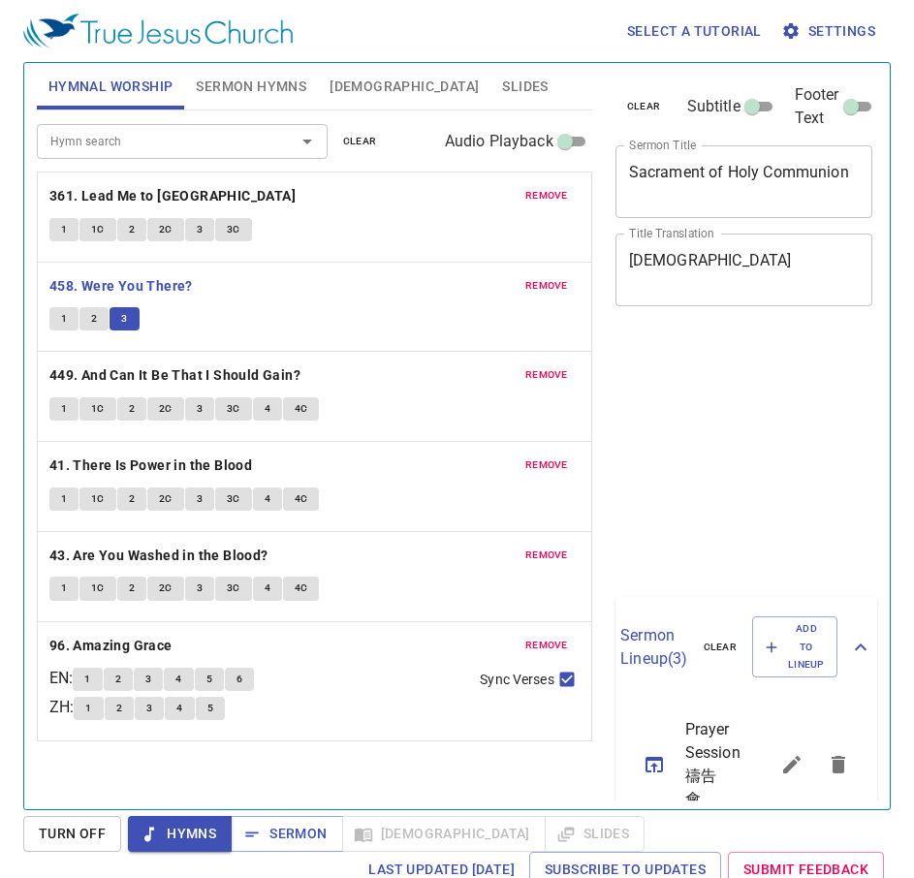
scroll to position [9, 0]
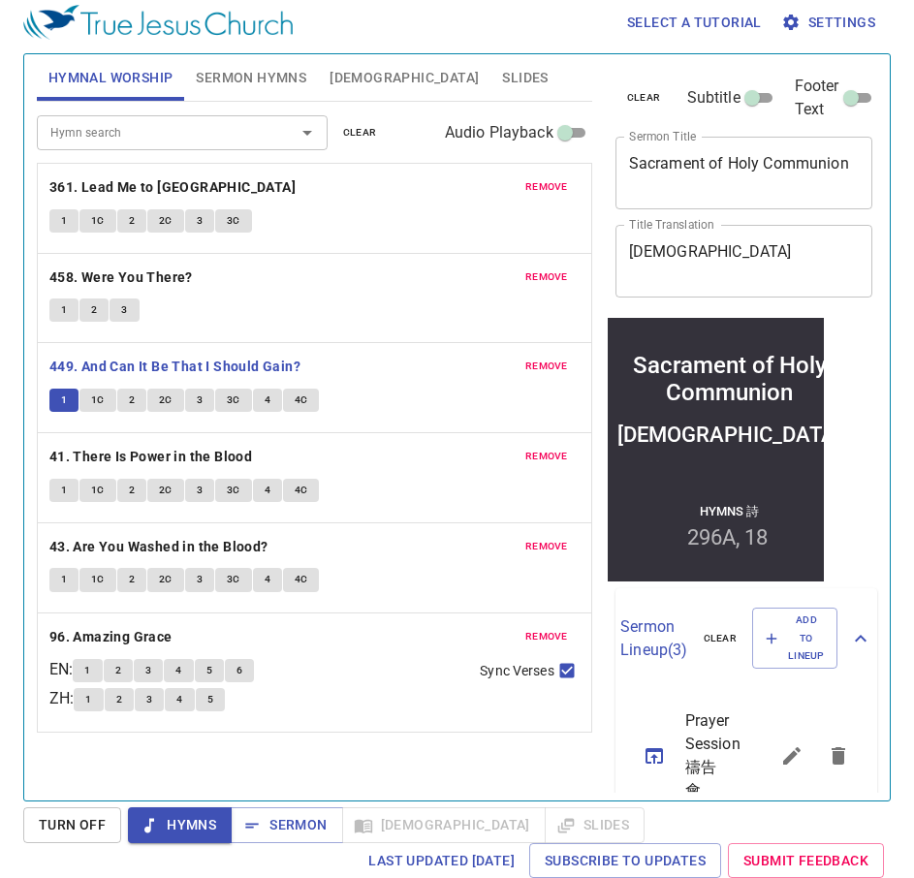
scroll to position [9, 0]
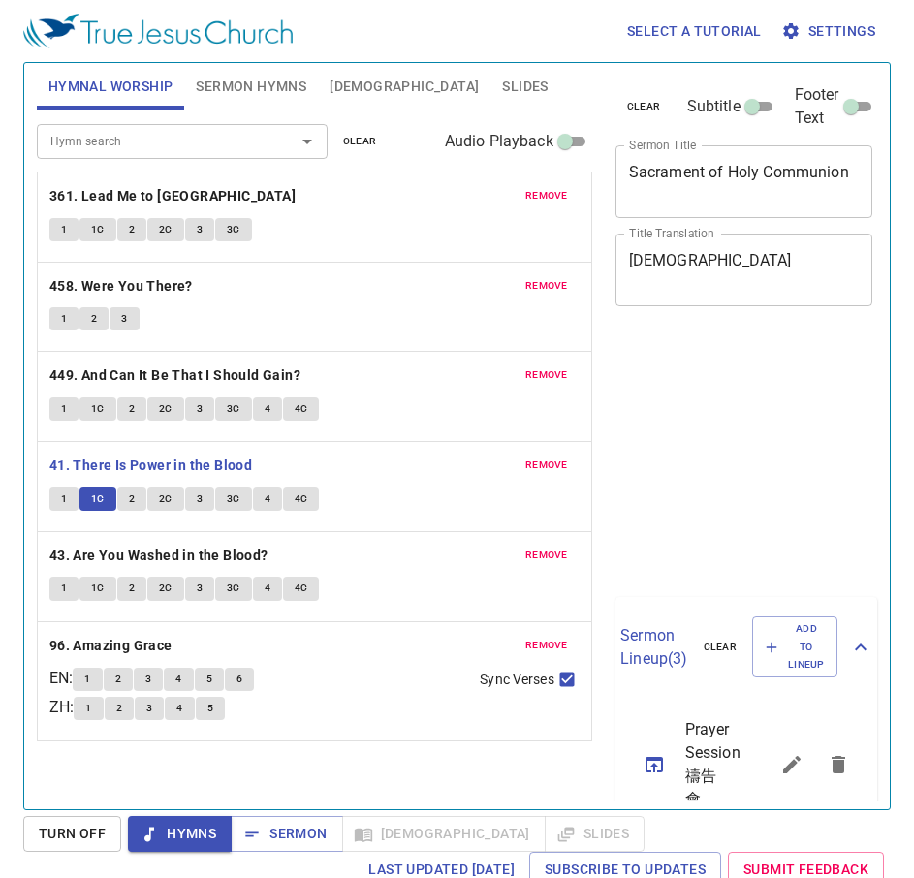
scroll to position [9, 0]
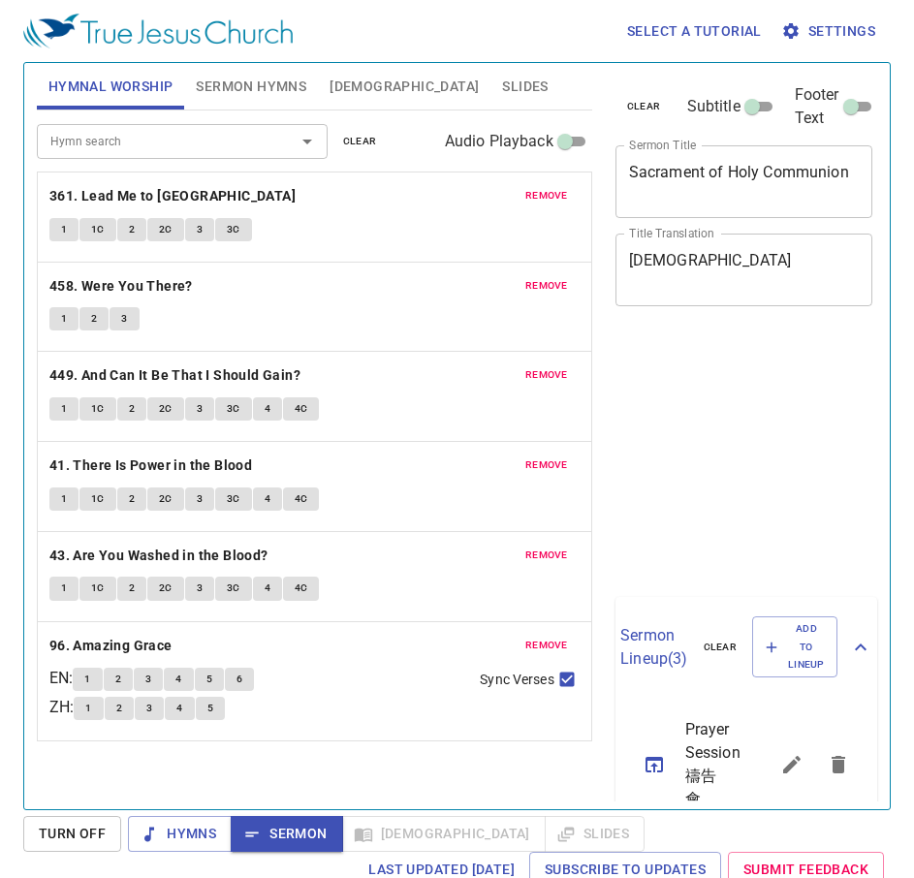
scroll to position [9, 0]
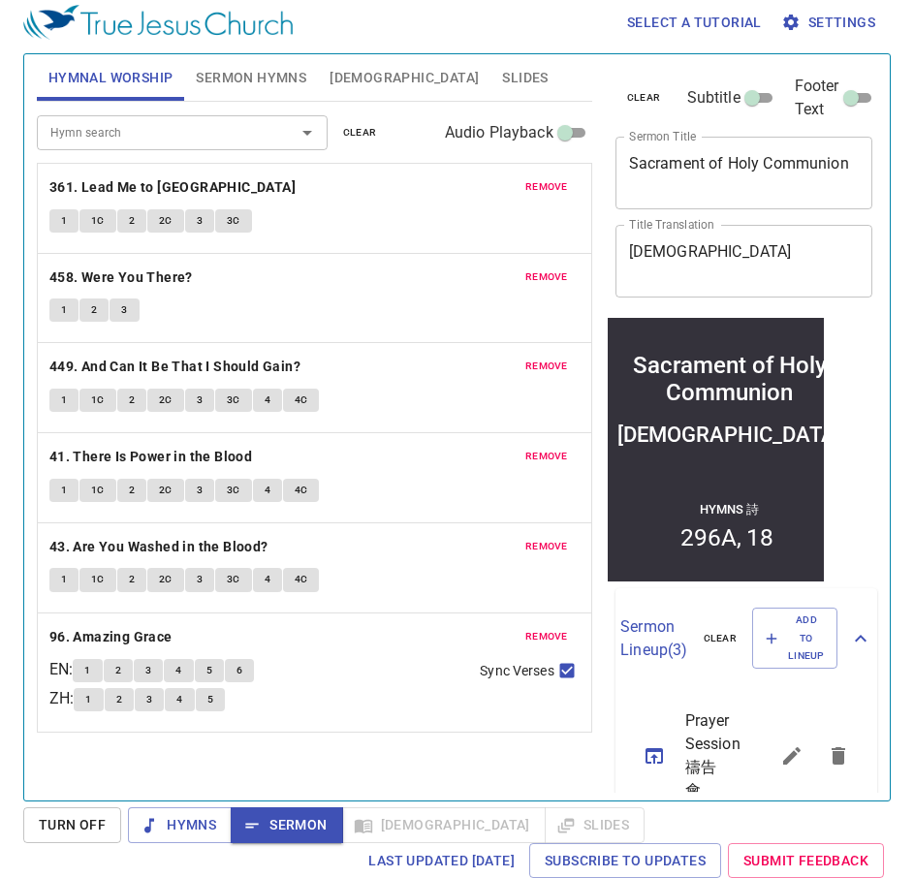
click at [217, 77] on span "Sermon Hymns" at bounding box center [251, 78] width 110 height 24
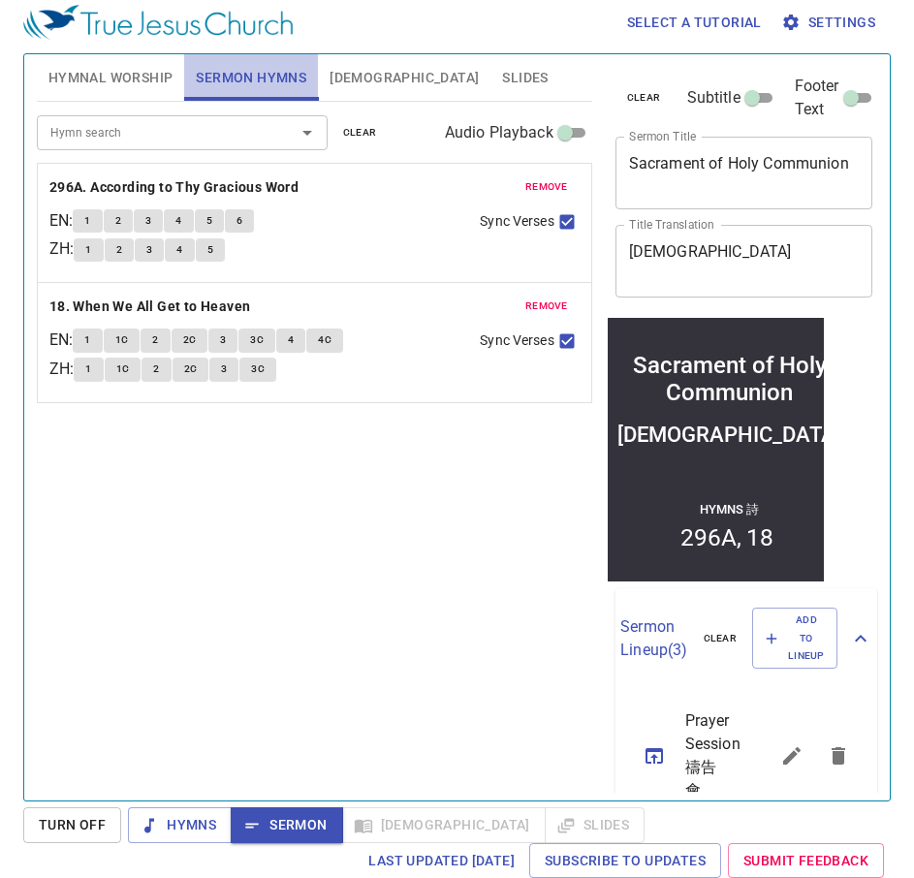
click at [248, 70] on span "Sermon Hymns" at bounding box center [251, 78] width 110 height 24
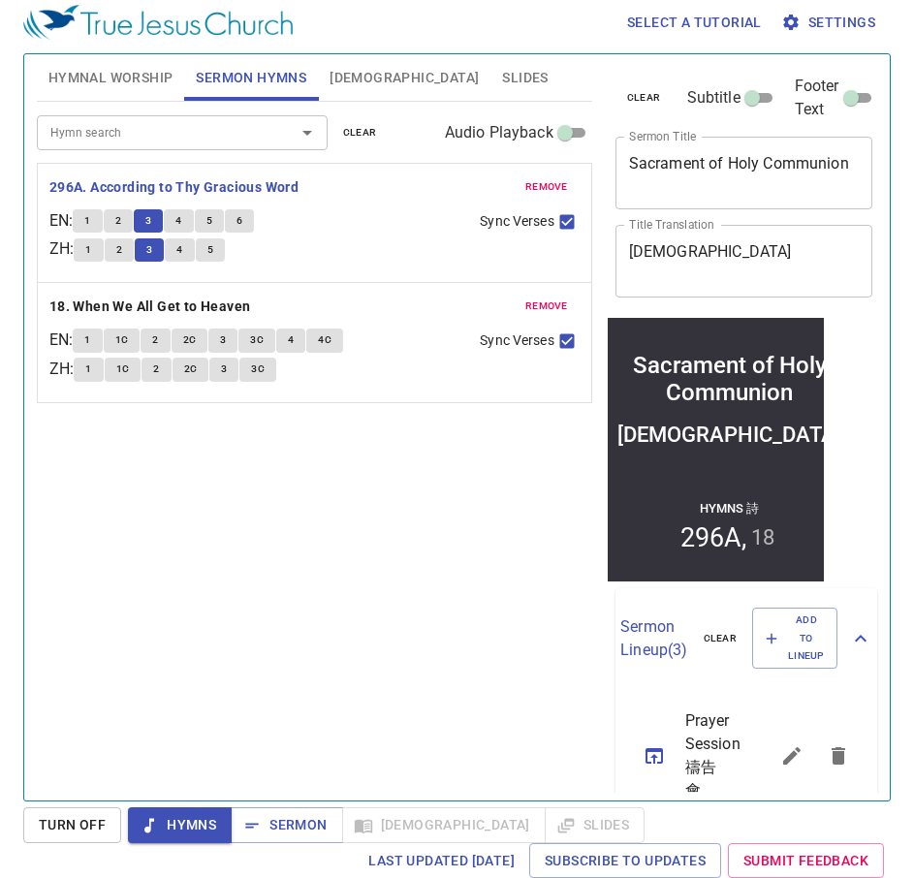
scroll to position [9, 0]
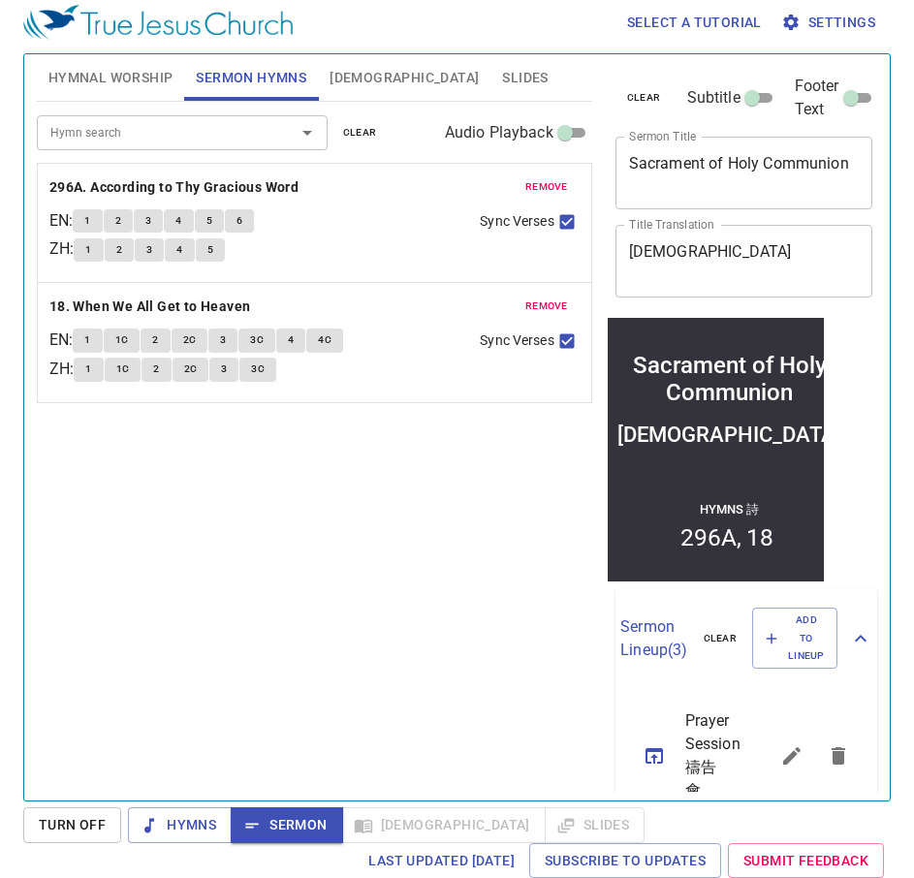
scroll to position [9, 0]
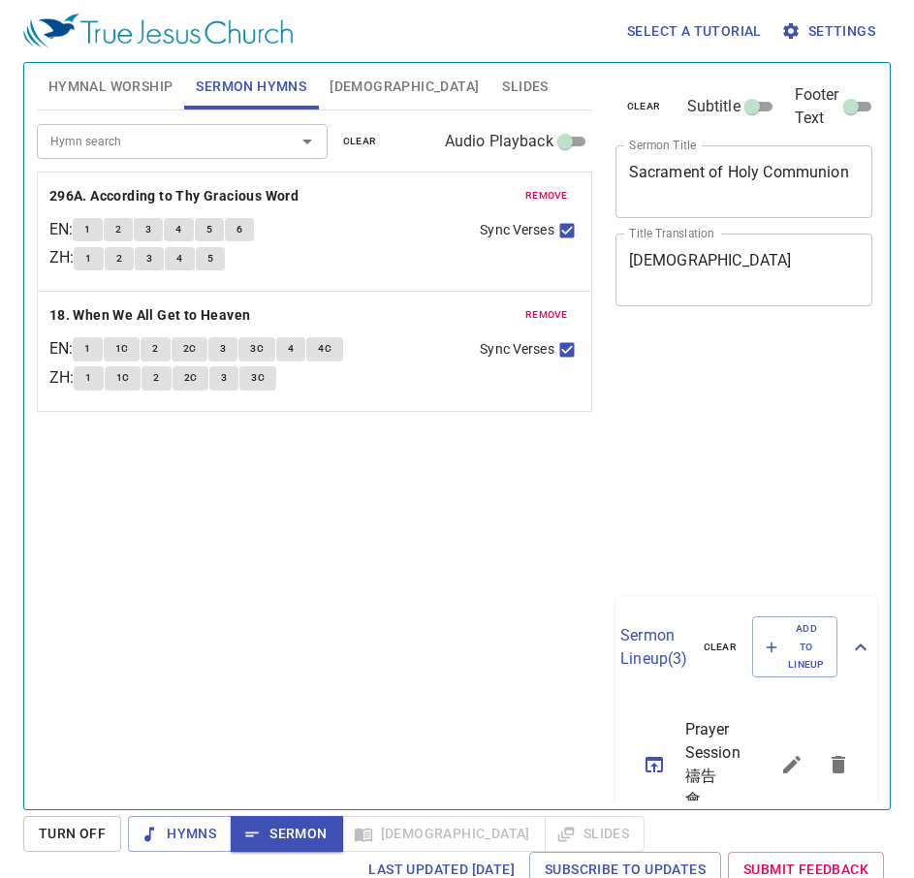
scroll to position [9, 0]
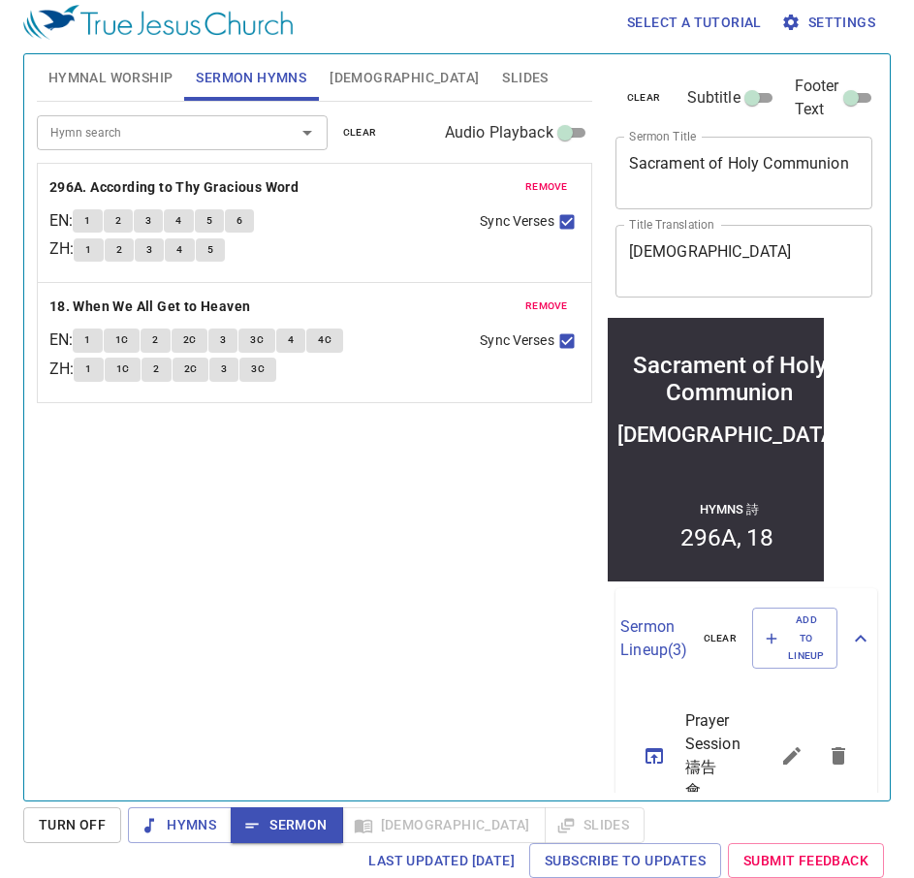
click at [264, 535] on div "Hymn search Hymn search clear Audio Playback remove 296A. According to Thy Grac…" at bounding box center [314, 443] width 555 height 682
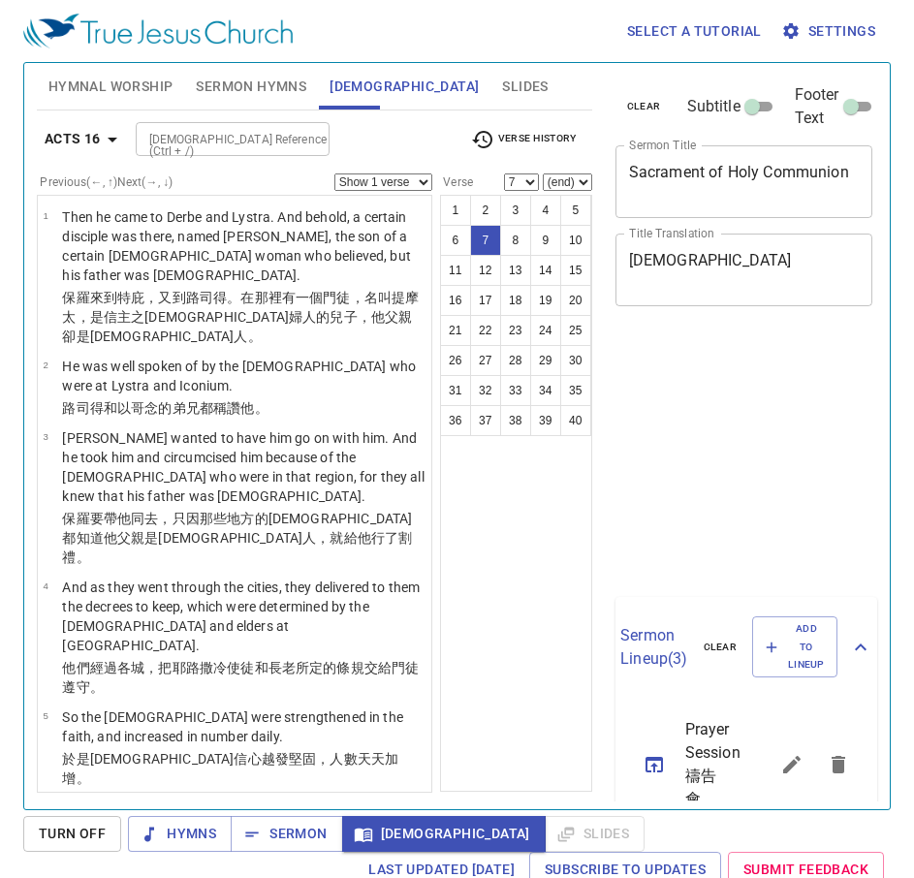
select select "7"
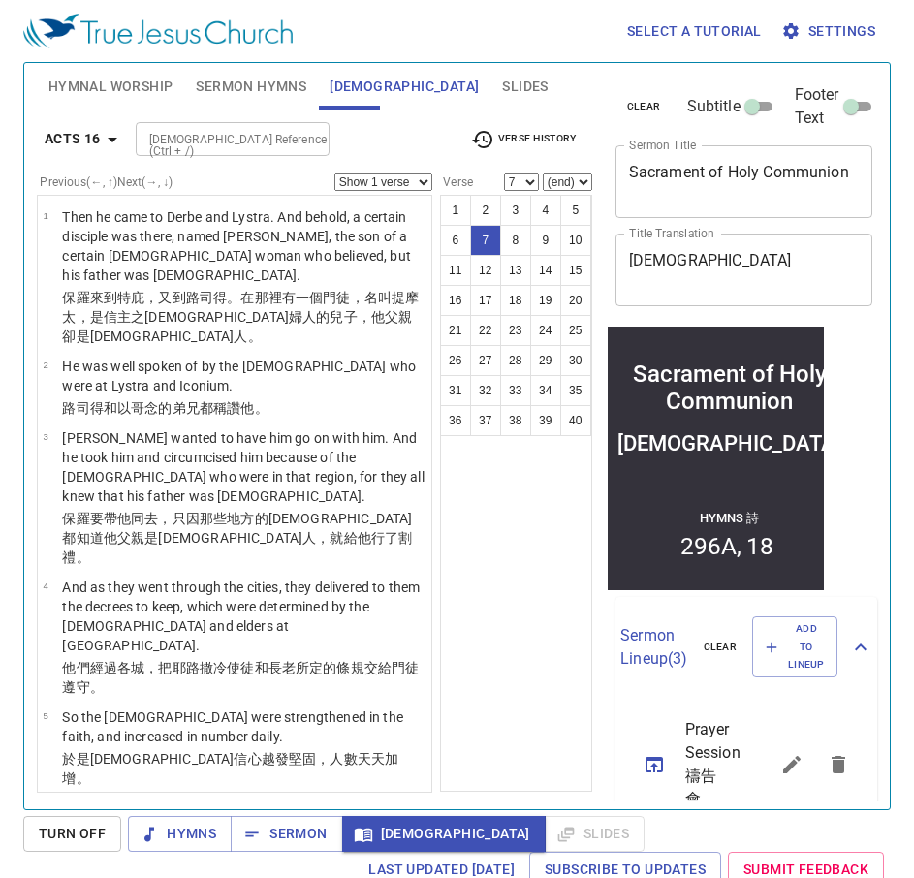
scroll to position [291, 0]
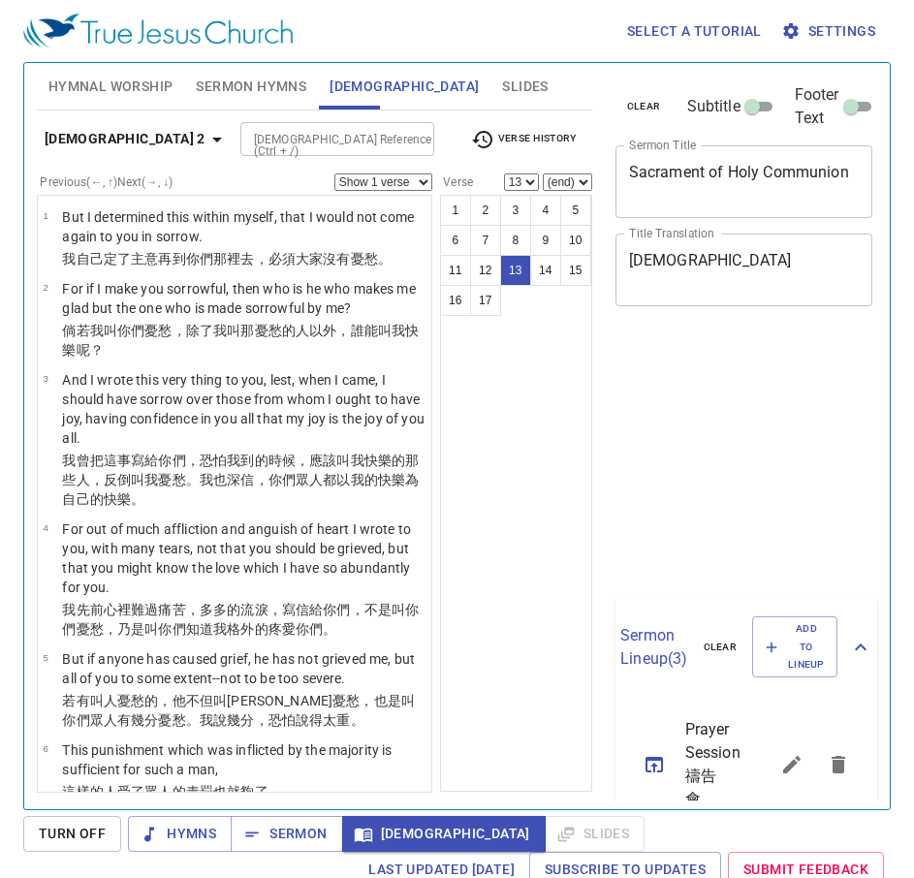
select select "13"
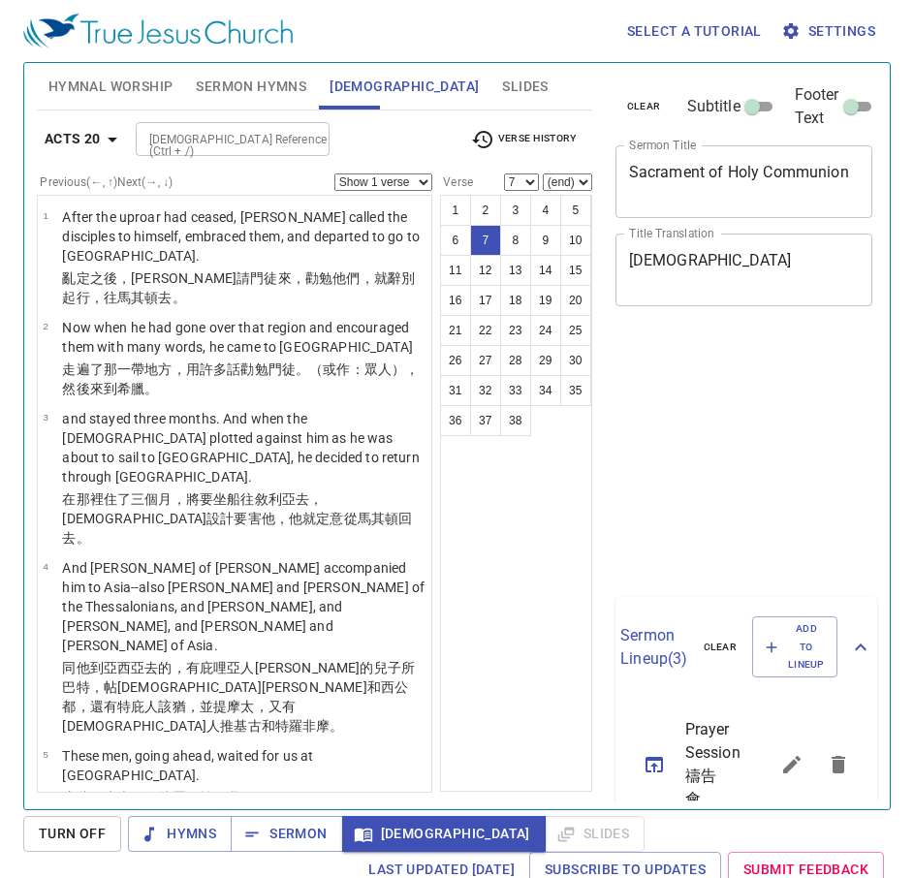
select select "7"
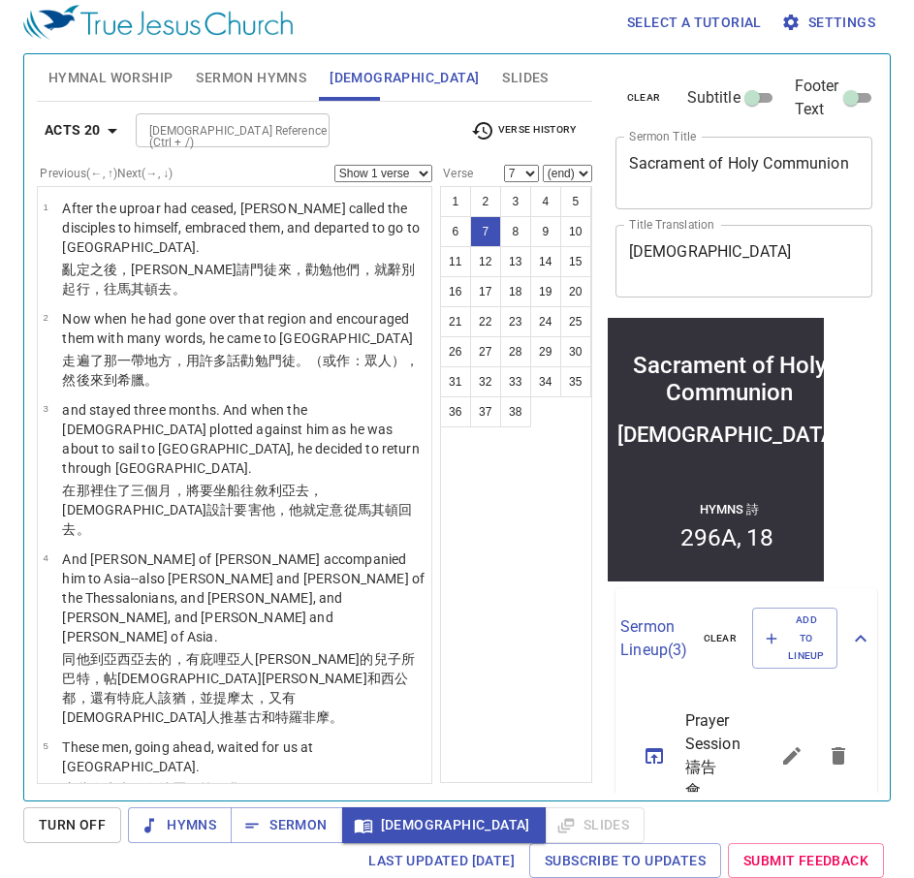
scroll to position [399, 0]
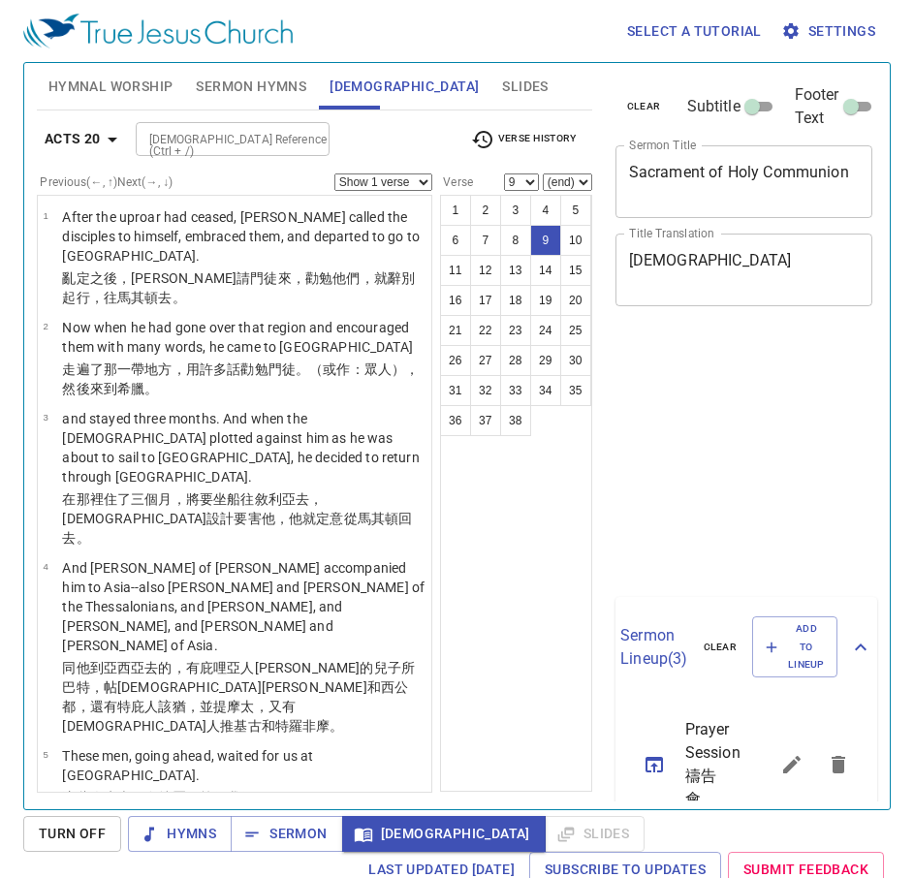
scroll to position [9, 0]
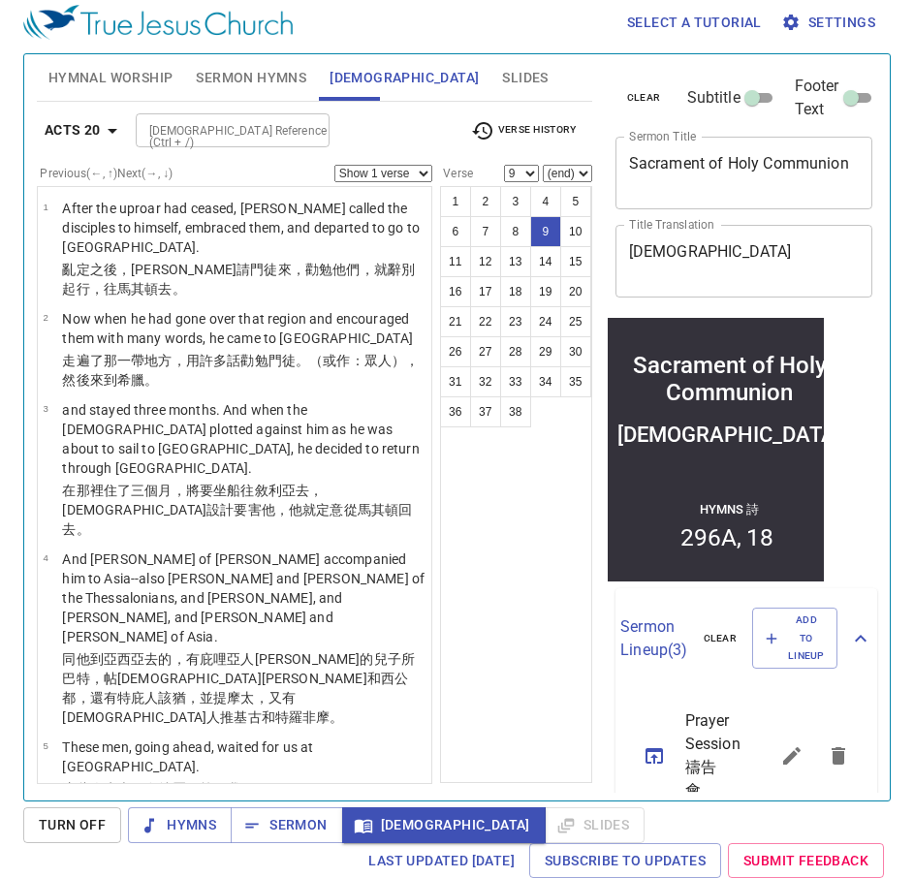
click at [489, 576] on div "1 2 3 4 5 6 7 8 9 10 11 12 13 14 15 16 17 18 19 20 21 22 23 24 25 26 27 28 29 3…" at bounding box center [516, 484] width 152 height 597
select select "10"
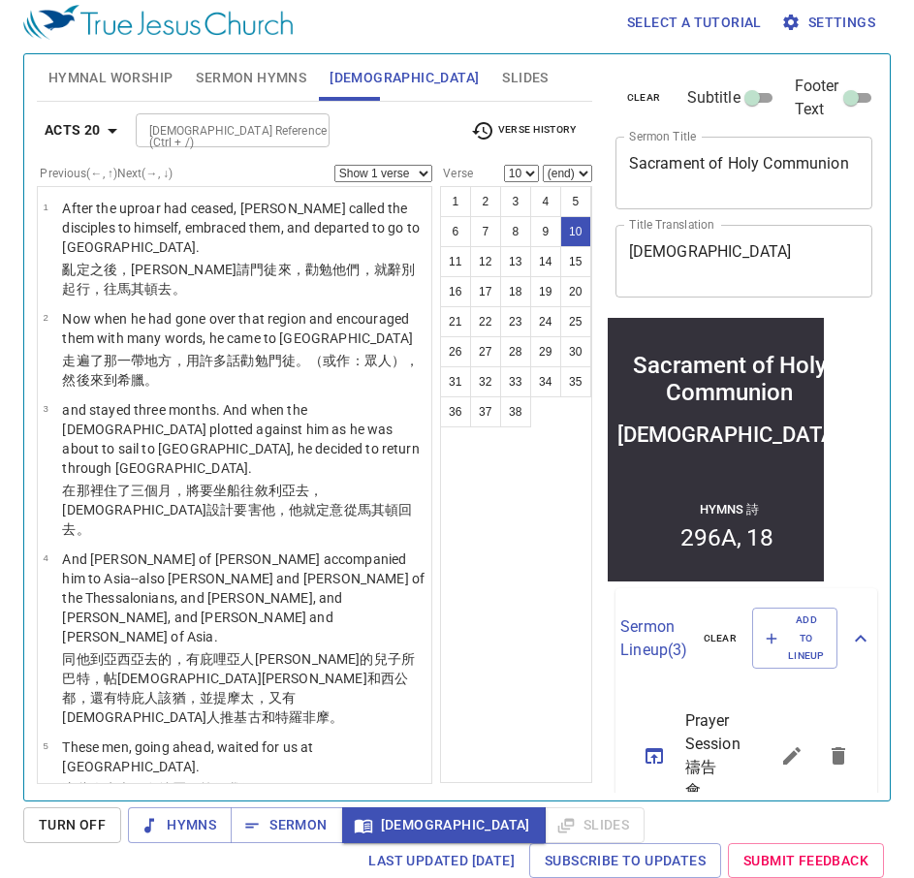
scroll to position [690, 0]
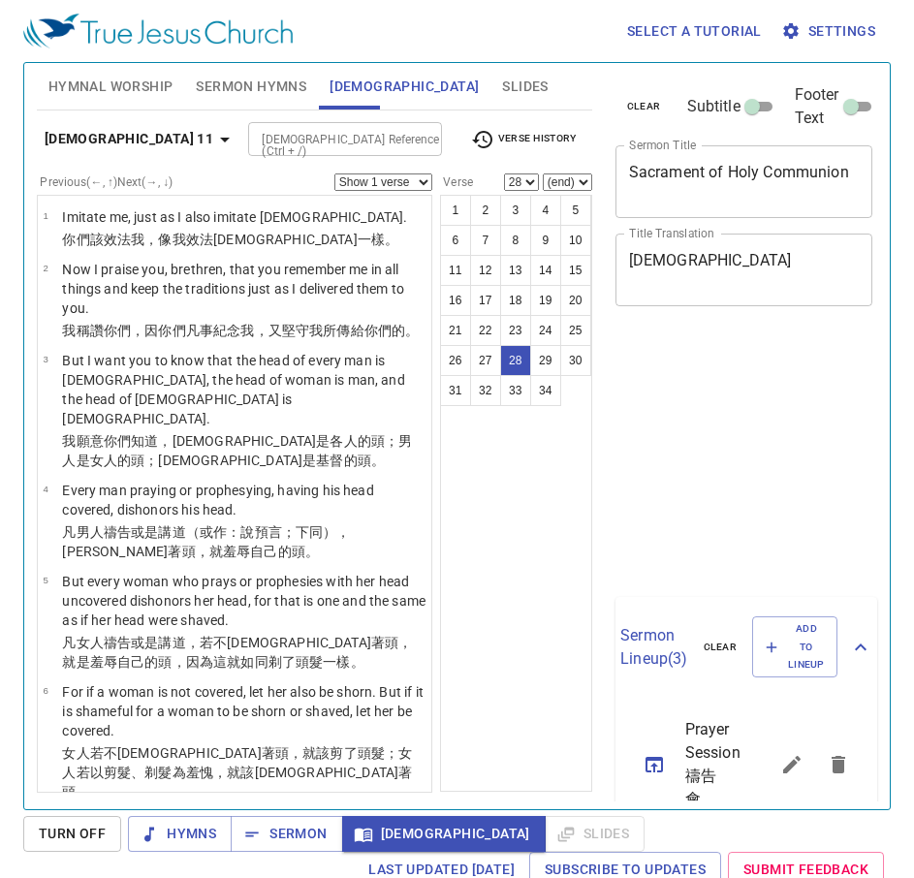
select select "28"
